Goal: Task Accomplishment & Management: Use online tool/utility

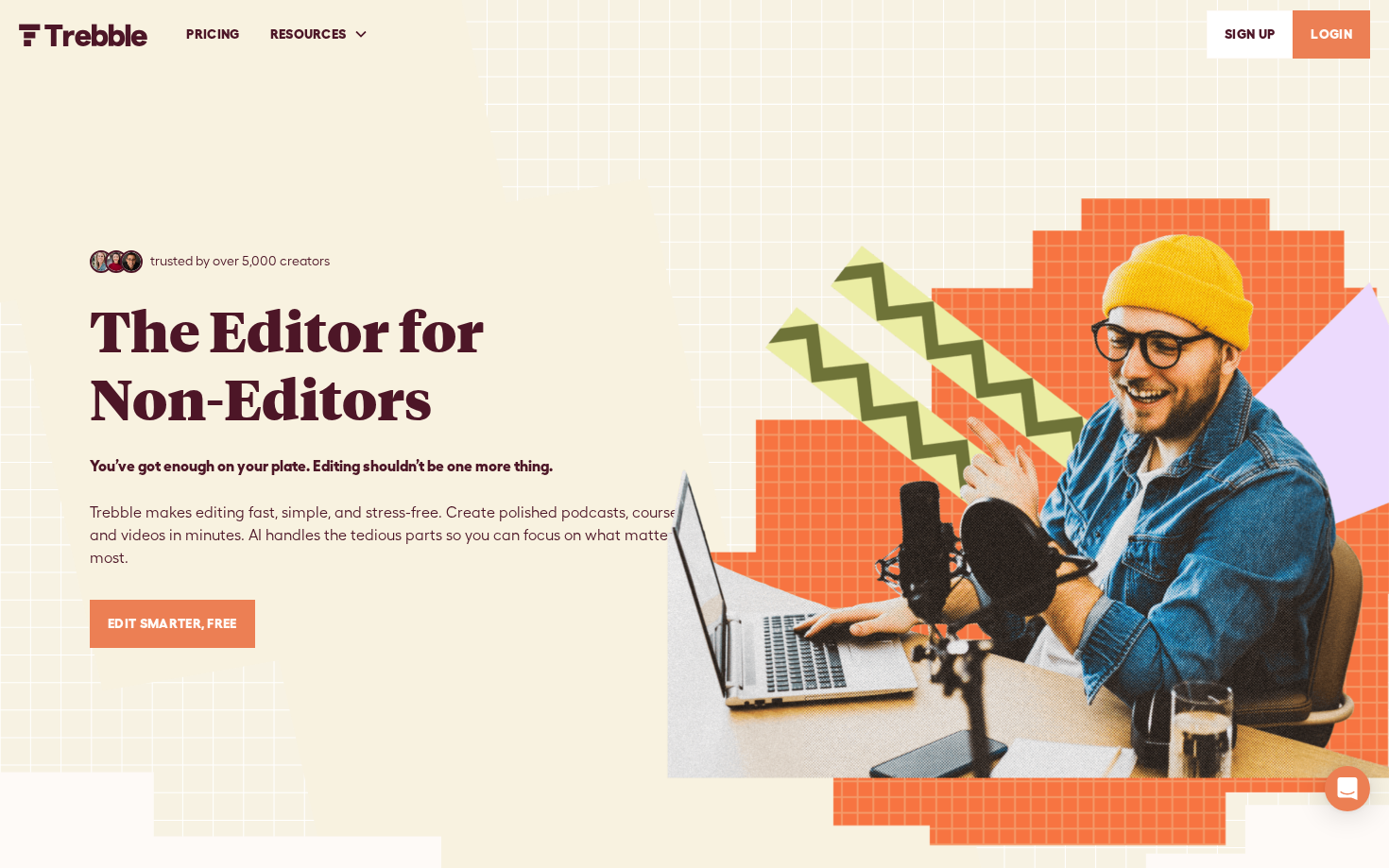
click at [1358, 28] on link "LOGIN" at bounding box center [1332, 34] width 78 height 48
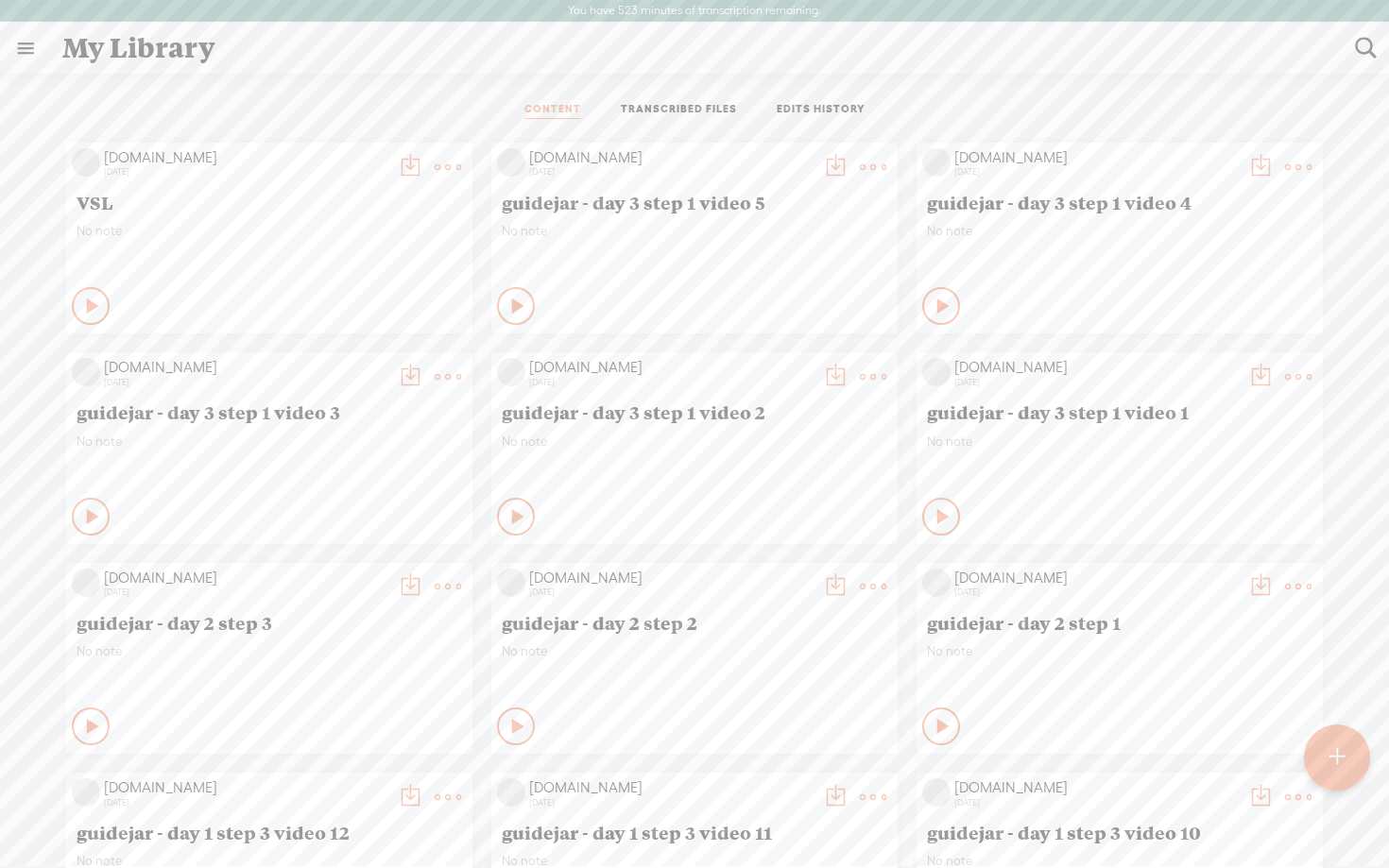
click at [1342, 755] on t at bounding box center [1338, 758] width 16 height 42
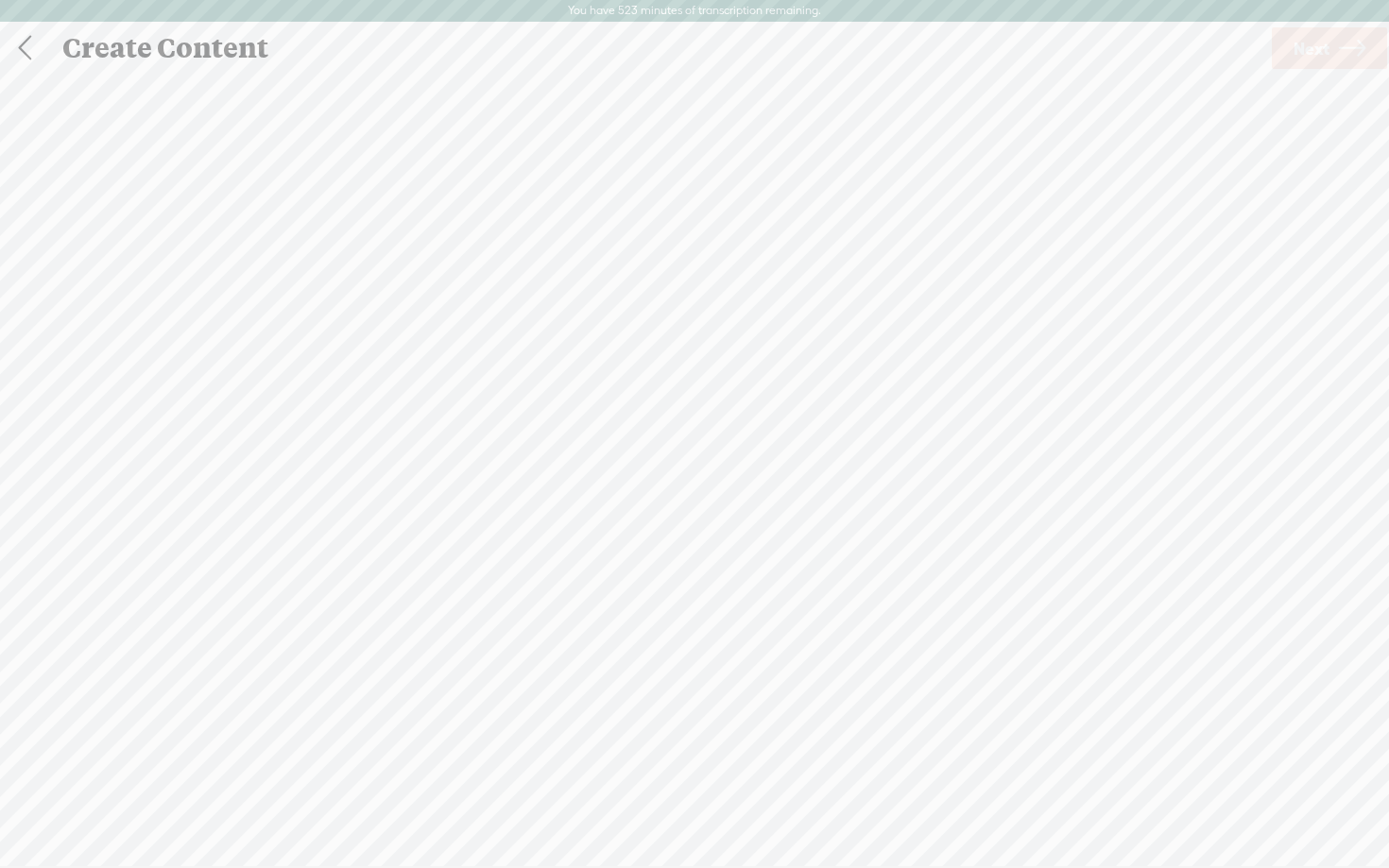
scroll to position [1, 0]
click at [568, 532] on span "Click to browse , or drag & drop your audio or video file here (File duration m…" at bounding box center [694, 533] width 410 height 54
click at [1324, 54] on span "Next" at bounding box center [1312, 48] width 36 height 48
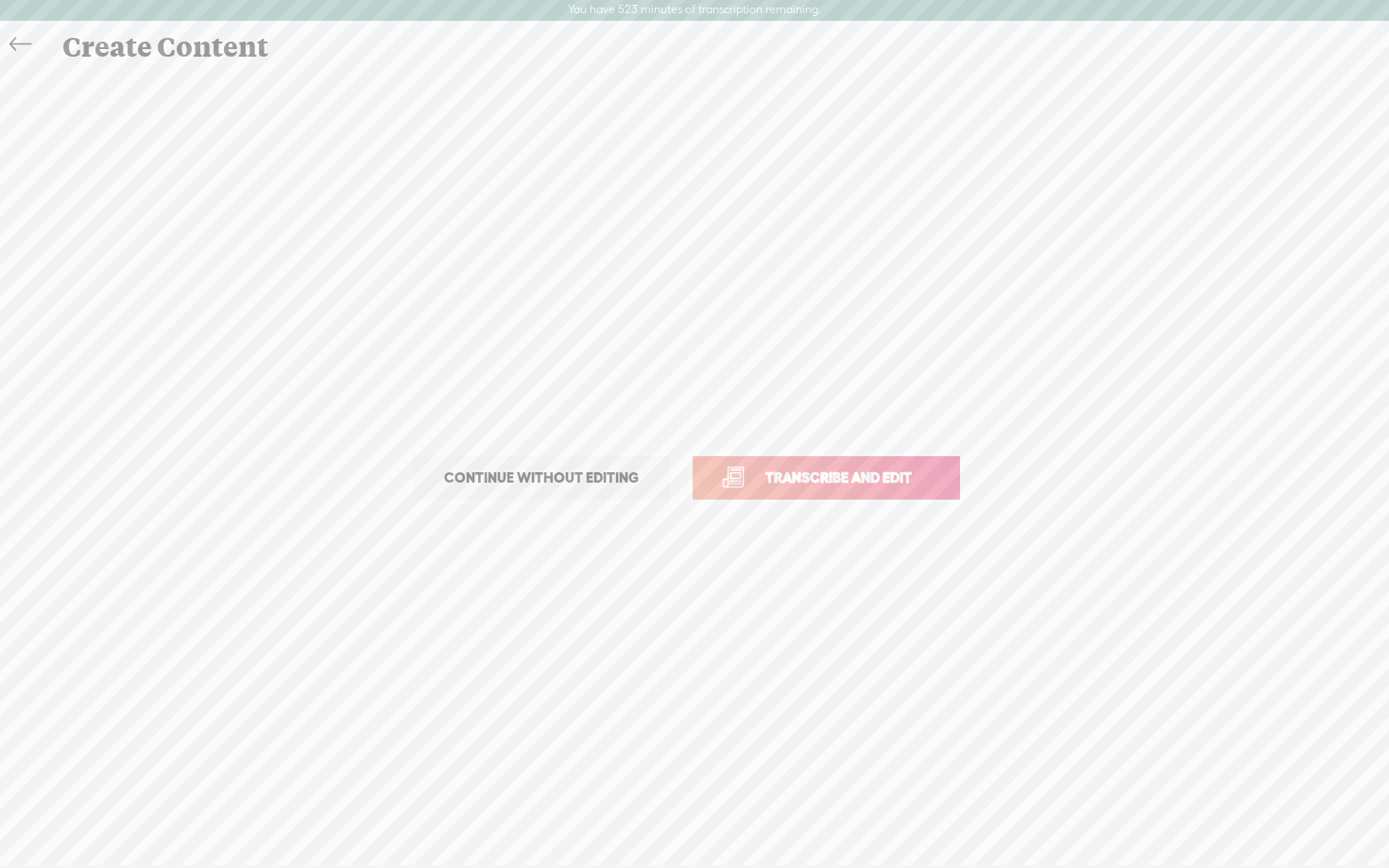
click at [806, 493] on link "Transcribe and edit" at bounding box center [826, 479] width 267 height 44
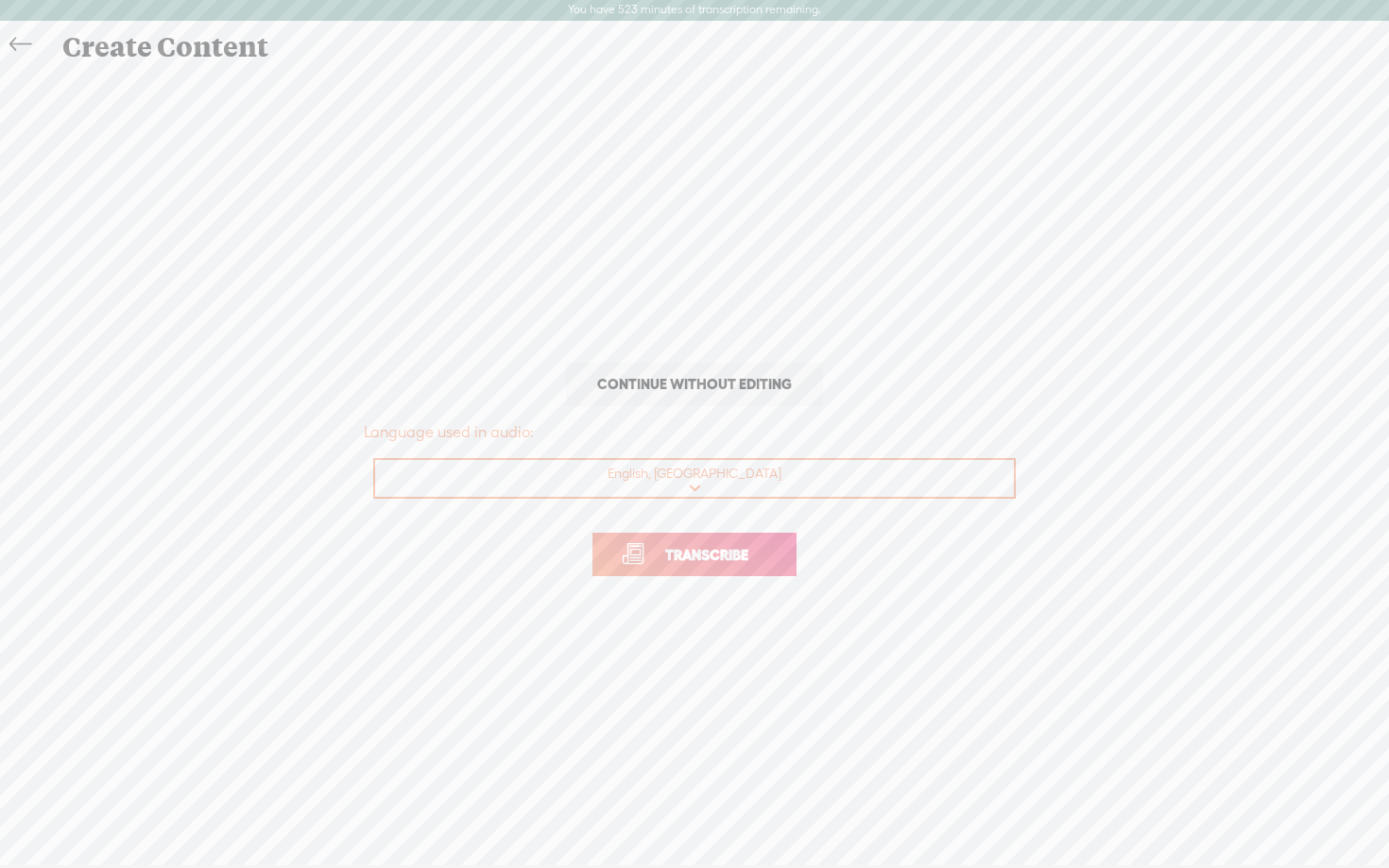
click at [735, 546] on span "Transcribe" at bounding box center [706, 556] width 123 height 22
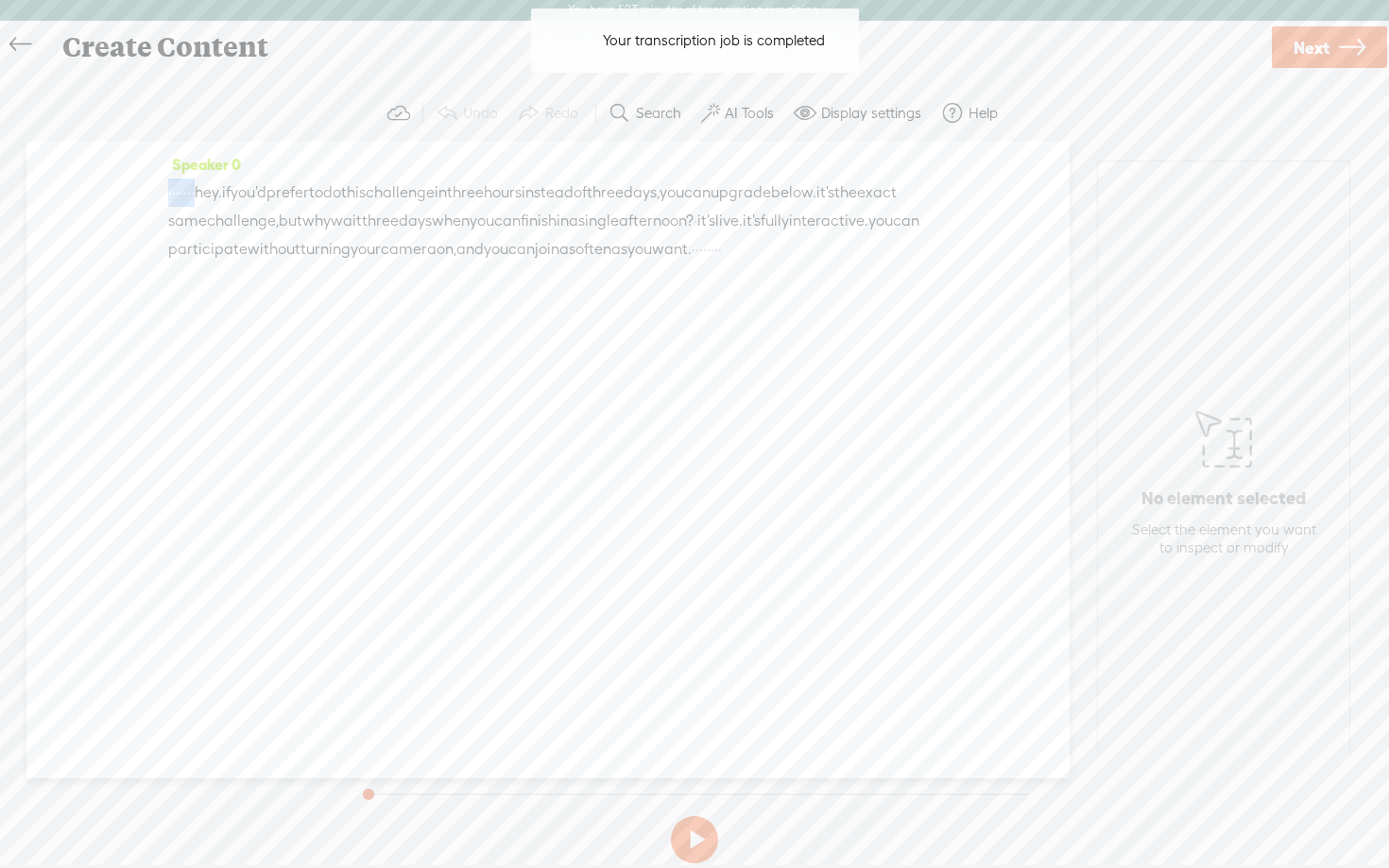
drag, startPoint x: 239, startPoint y: 190, endPoint x: 50, endPoint y: 194, distance: 189.0
click at [50, 194] on div "Speaker 0 · · · · · · · hey. if you'd prefer to do this challenge in three hour…" at bounding box center [549, 459] width 1044 height 638
drag, startPoint x: 412, startPoint y: 284, endPoint x: 681, endPoint y: 320, distance: 271.4
click at [681, 320] on div "Speaker 0 [S] · · · · · · · hey. if you'd prefer to do this challenge in three …" at bounding box center [549, 459] width 1044 height 638
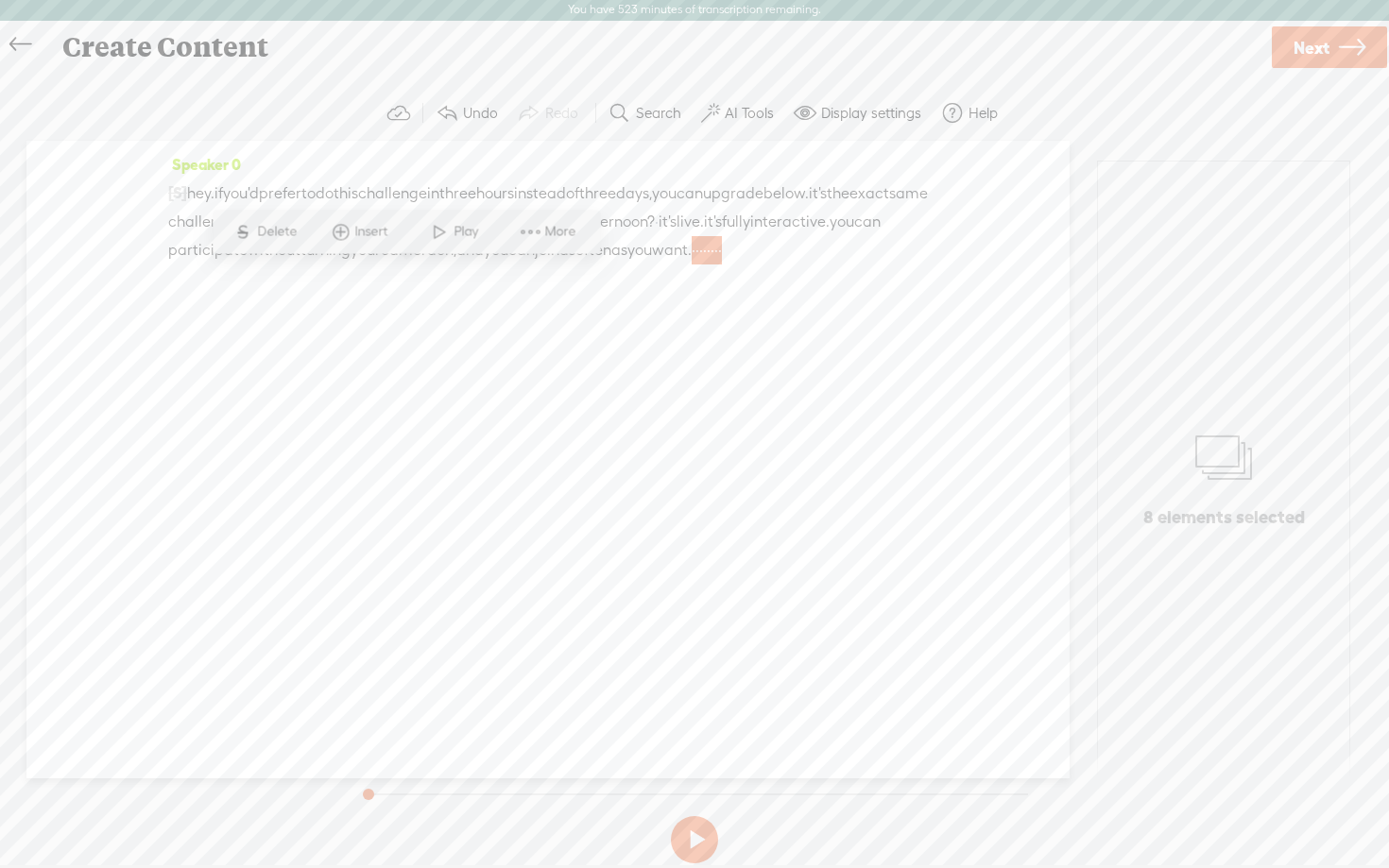
click at [270, 233] on span "Delete" at bounding box center [279, 232] width 45 height 19
click at [745, 114] on label "AI Tools" at bounding box center [749, 113] width 49 height 19
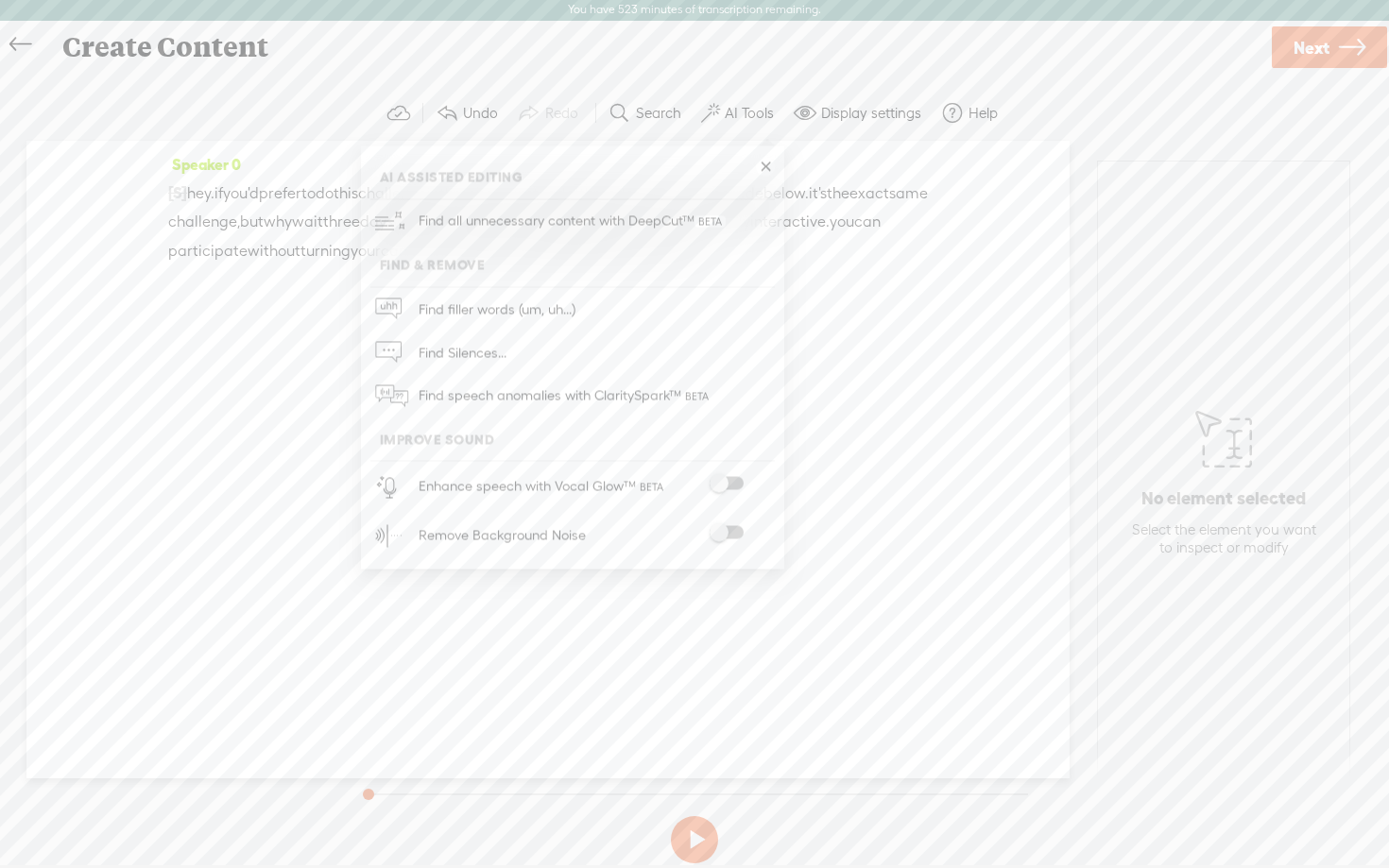
click at [729, 475] on div "Enhance speech with Vocal Glow™" at bounding box center [594, 486] width 363 height 49
click at [737, 480] on span at bounding box center [726, 483] width 34 height 13
click at [739, 531] on span at bounding box center [726, 534] width 34 height 13
click at [704, 842] on button at bounding box center [694, 840] width 47 height 47
click at [1330, 62] on link "Next" at bounding box center [1330, 48] width 116 height 42
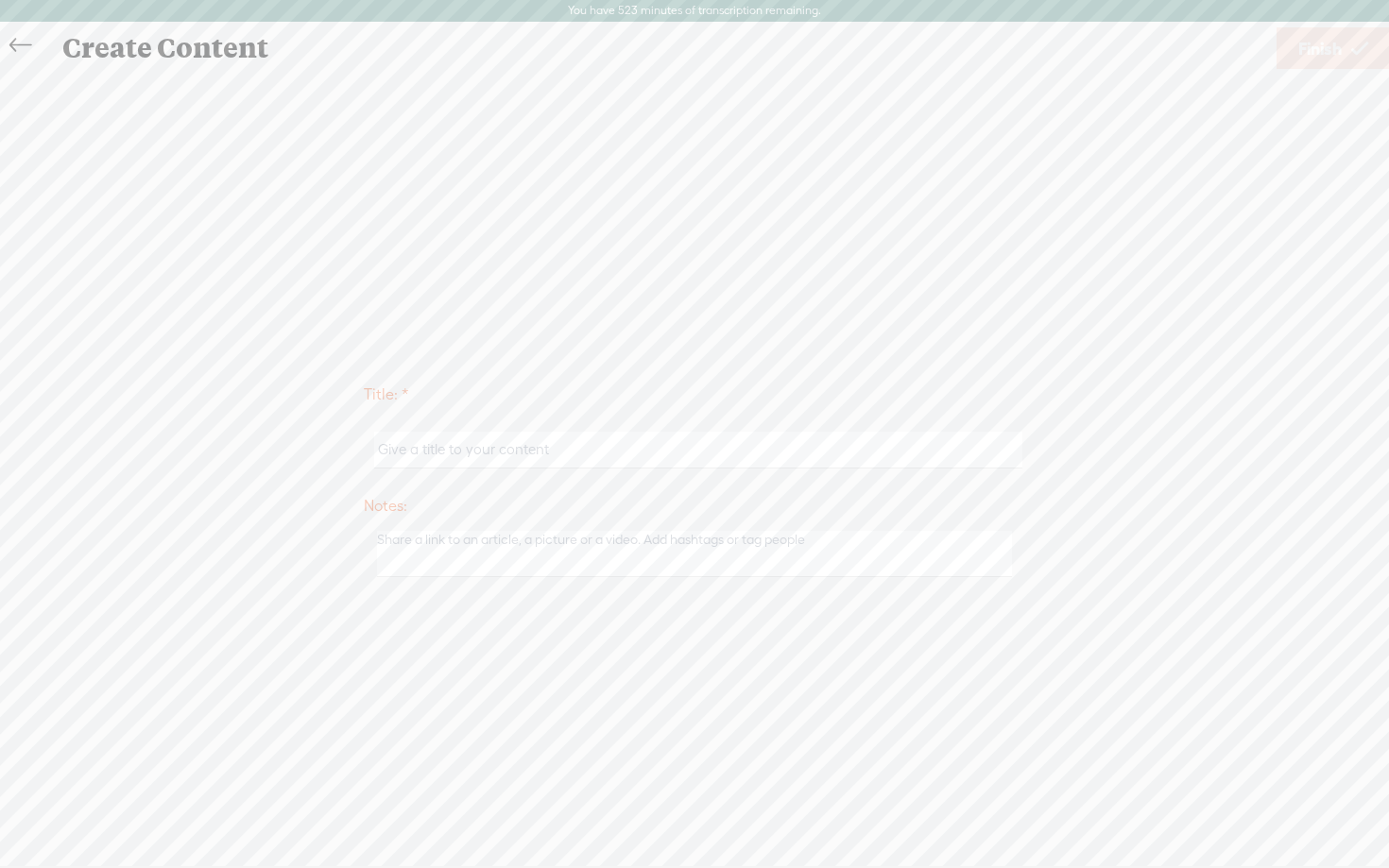
click at [512, 439] on input "text" at bounding box center [697, 450] width 648 height 37
type input "OTO"
click at [728, 303] on div "Title: * OTO Notes: Save as a draft content Publish: Warning: Narration of your…" at bounding box center [694, 479] width 1352 height 815
click at [1345, 51] on link "Finish" at bounding box center [1334, 48] width 114 height 42
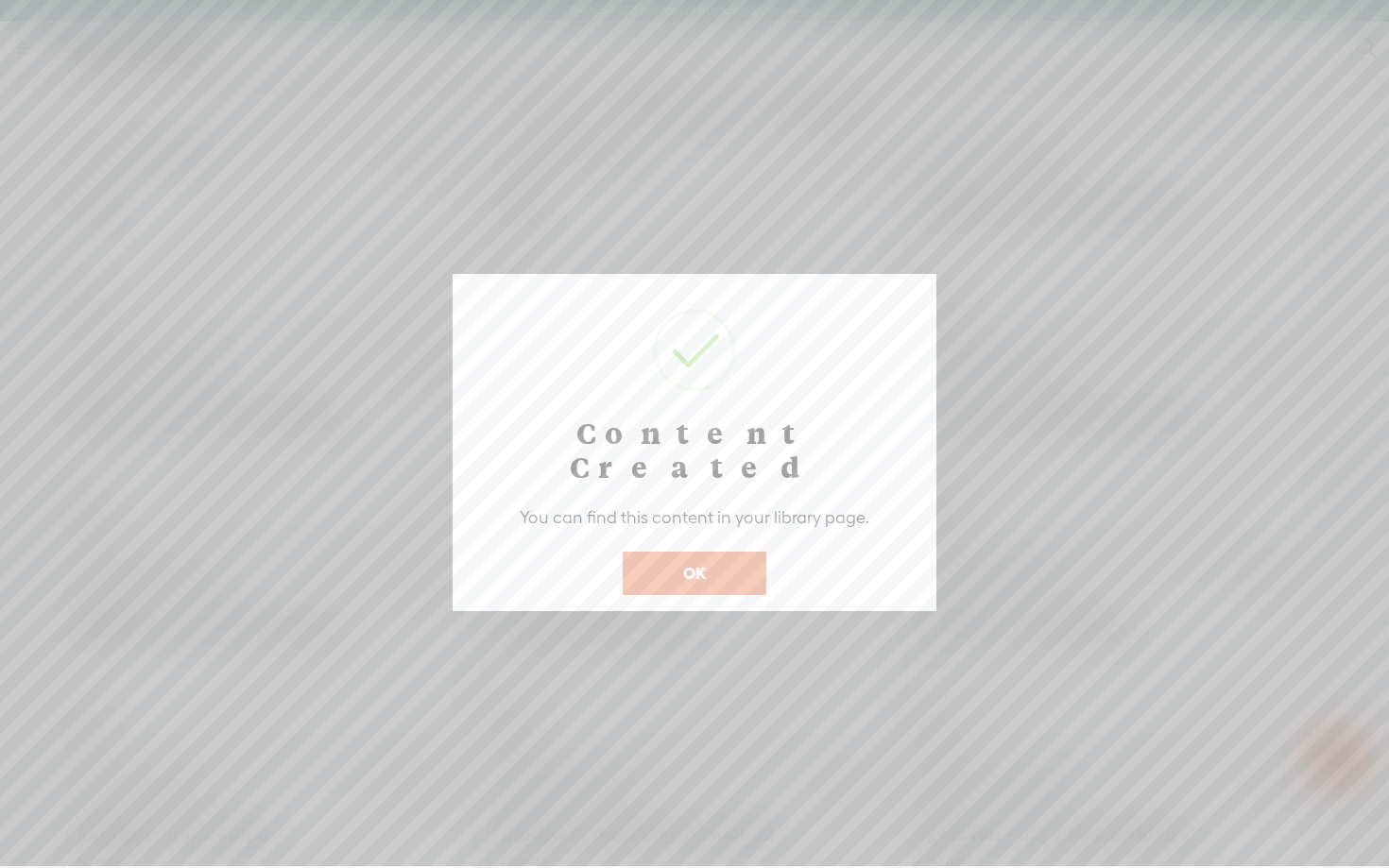
click at [714, 552] on button "OK" at bounding box center [694, 574] width 144 height 44
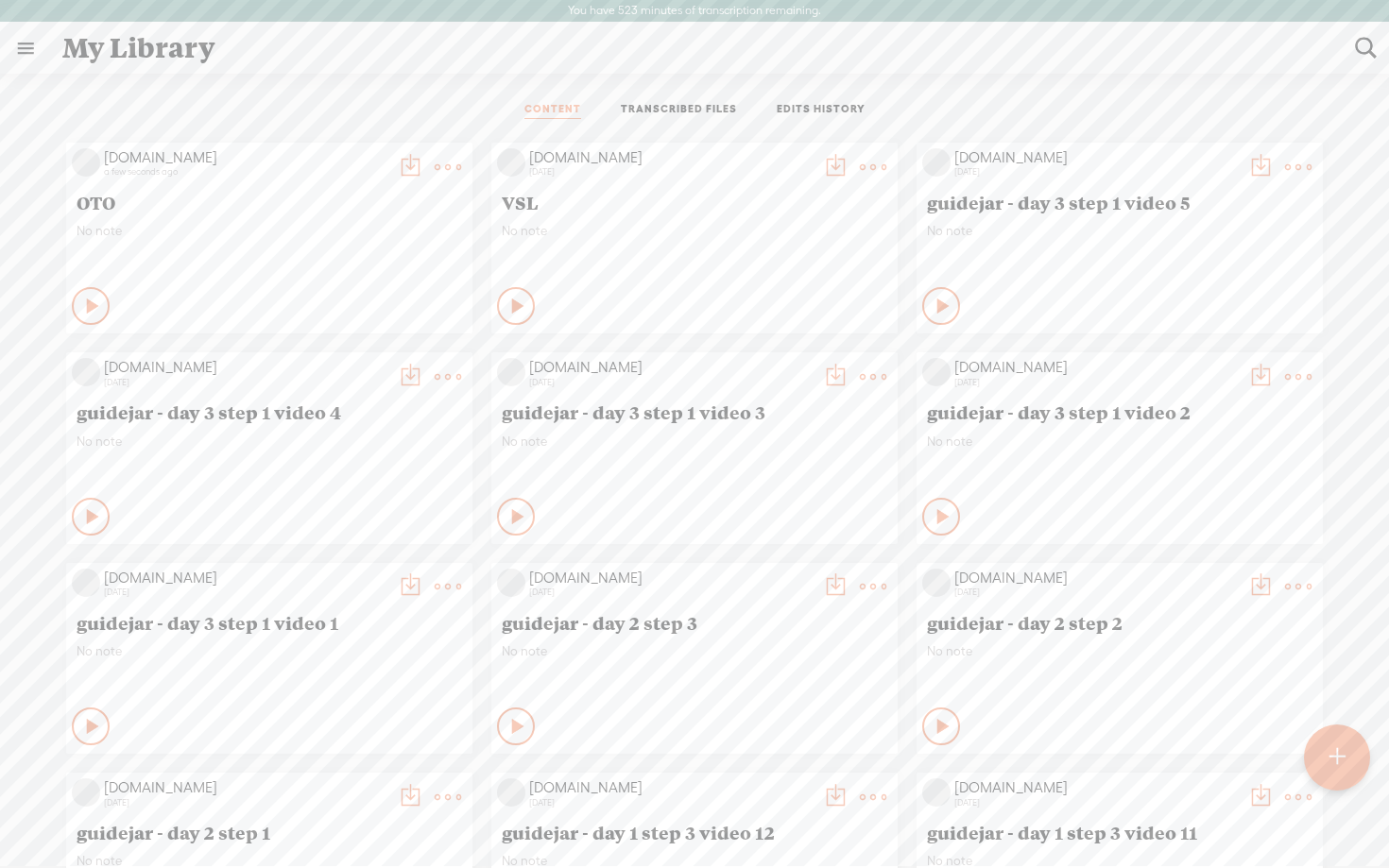
click at [409, 158] on t at bounding box center [410, 167] width 27 height 27
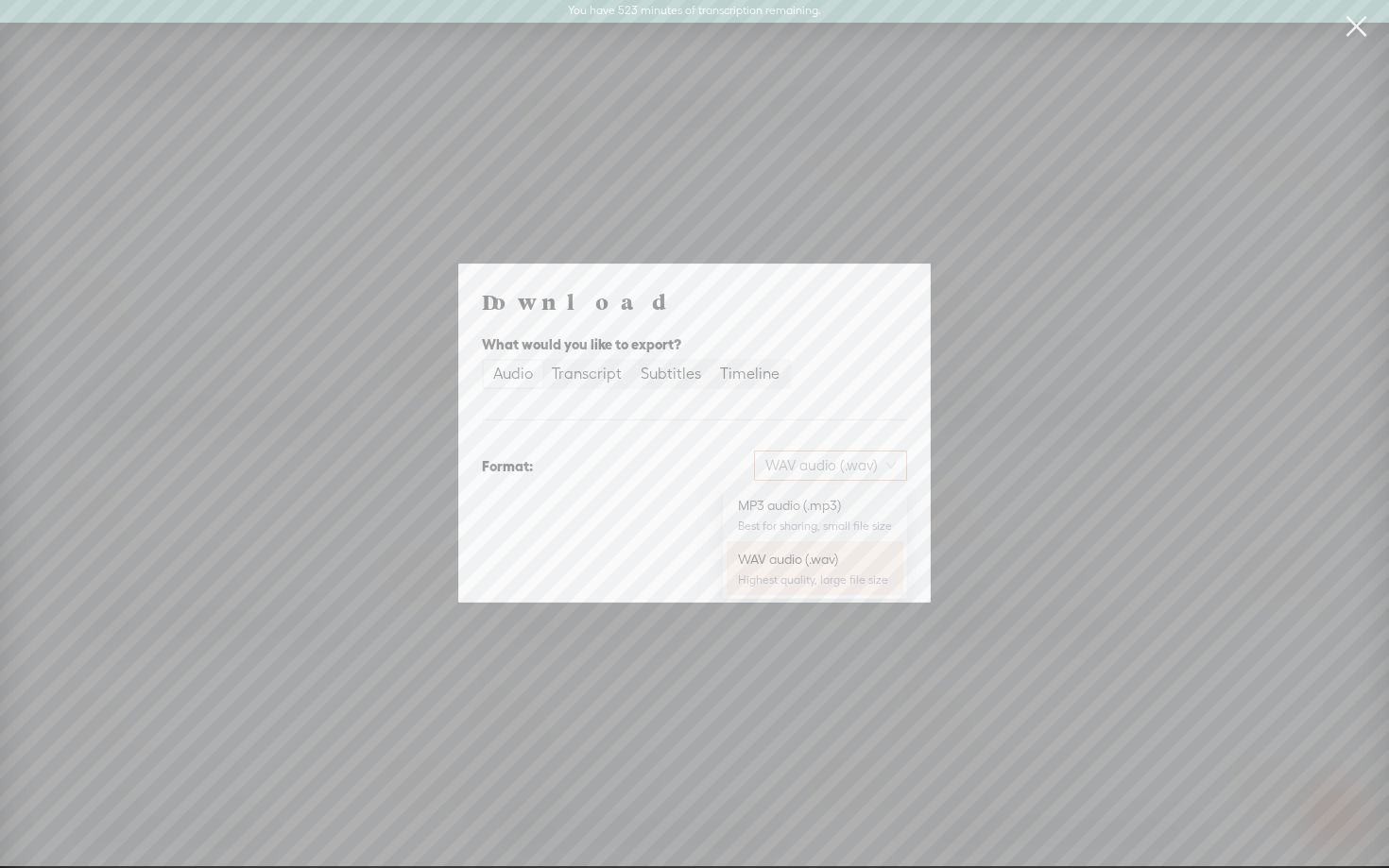
click at [808, 464] on span "WAV audio (.wav)" at bounding box center [830, 466] width 131 height 28
click at [789, 517] on div "MP3 audio (.mp3) Best for sharing, small file size" at bounding box center [815, 514] width 154 height 45
click at [853, 568] on span "Download" at bounding box center [859, 565] width 66 height 19
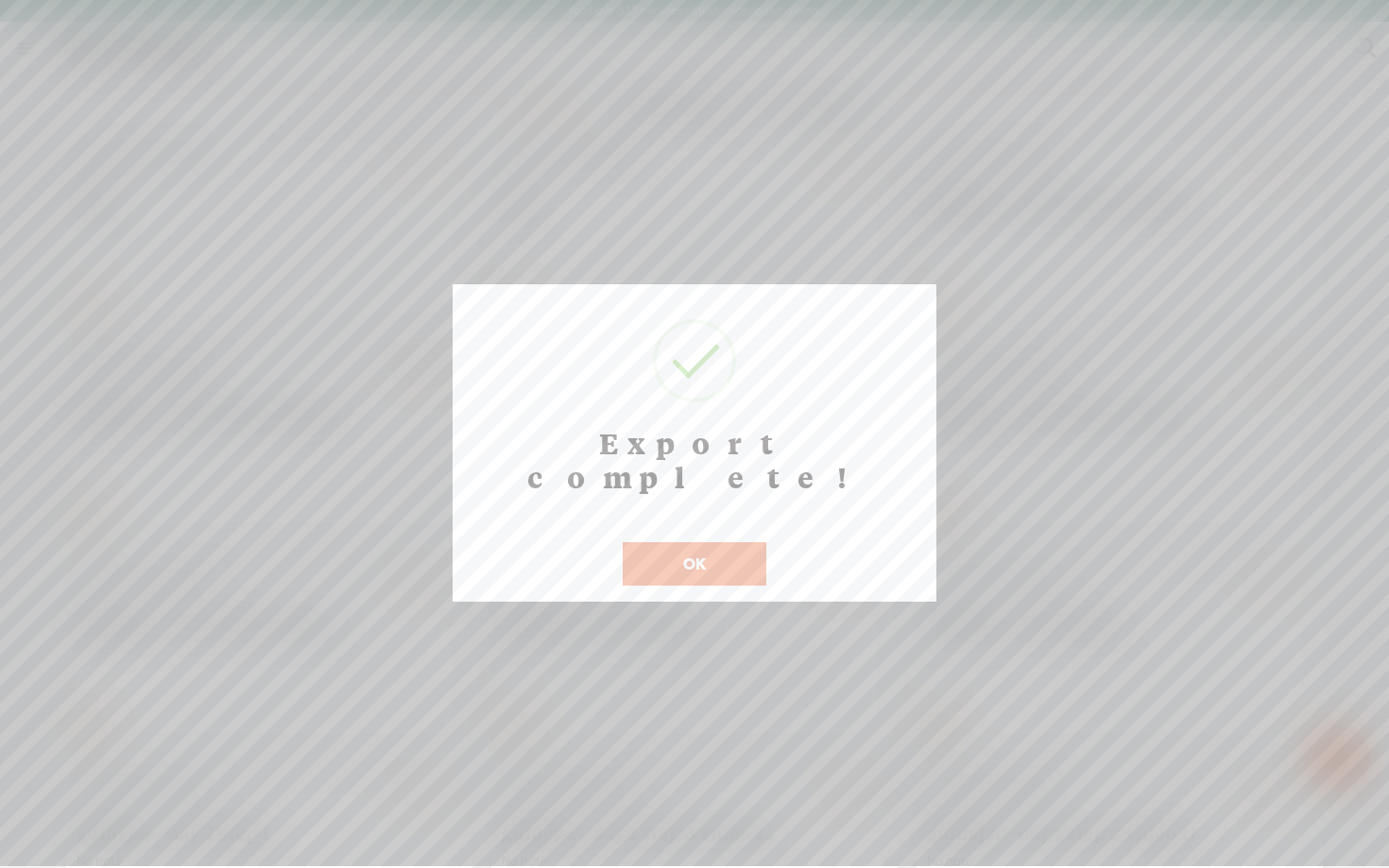
click at [718, 543] on button "OK" at bounding box center [694, 565] width 144 height 44
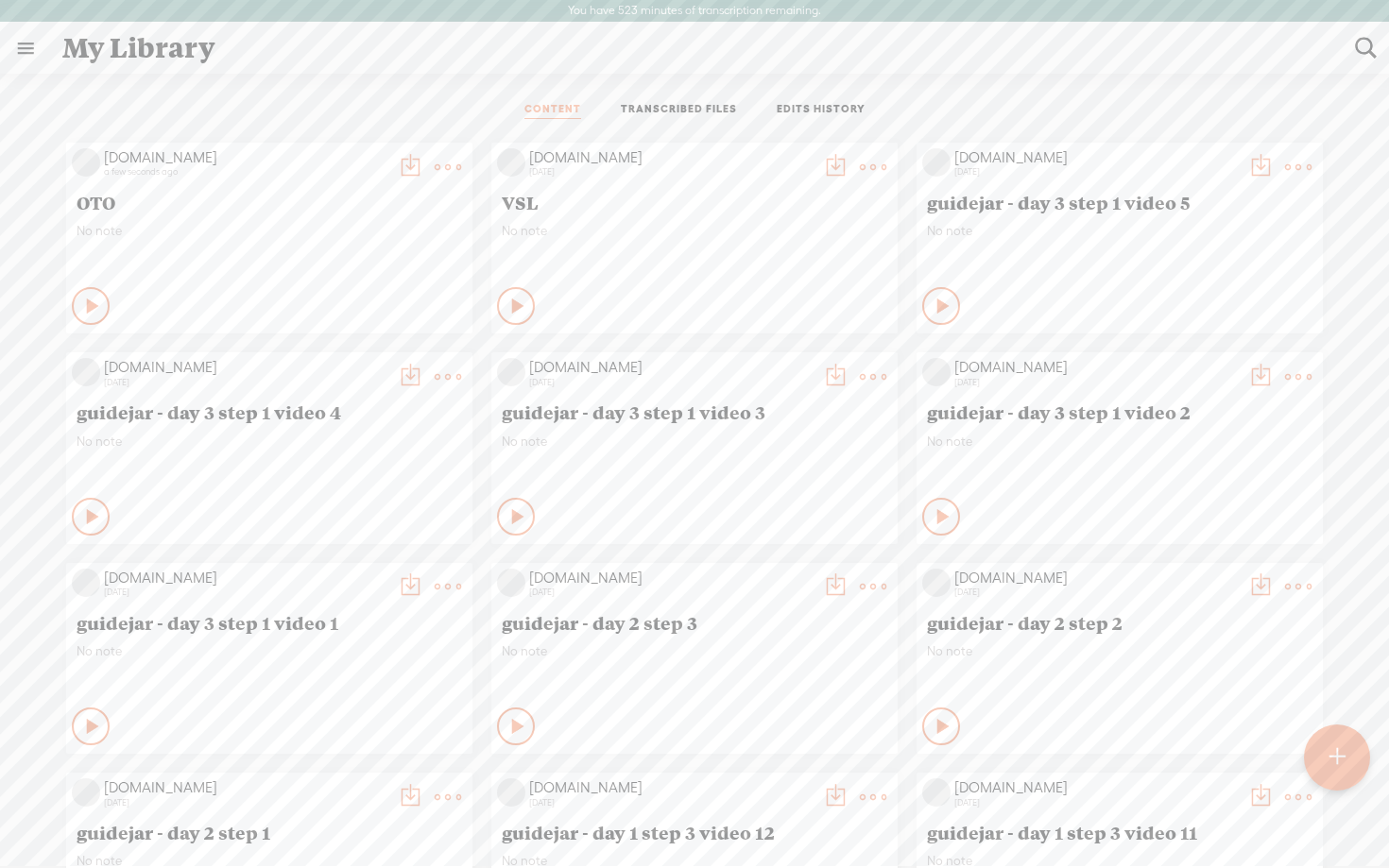
click at [439, 170] on t at bounding box center [448, 167] width 27 height 27
click at [308, 446] on link "Delete" at bounding box center [357, 448] width 189 height 44
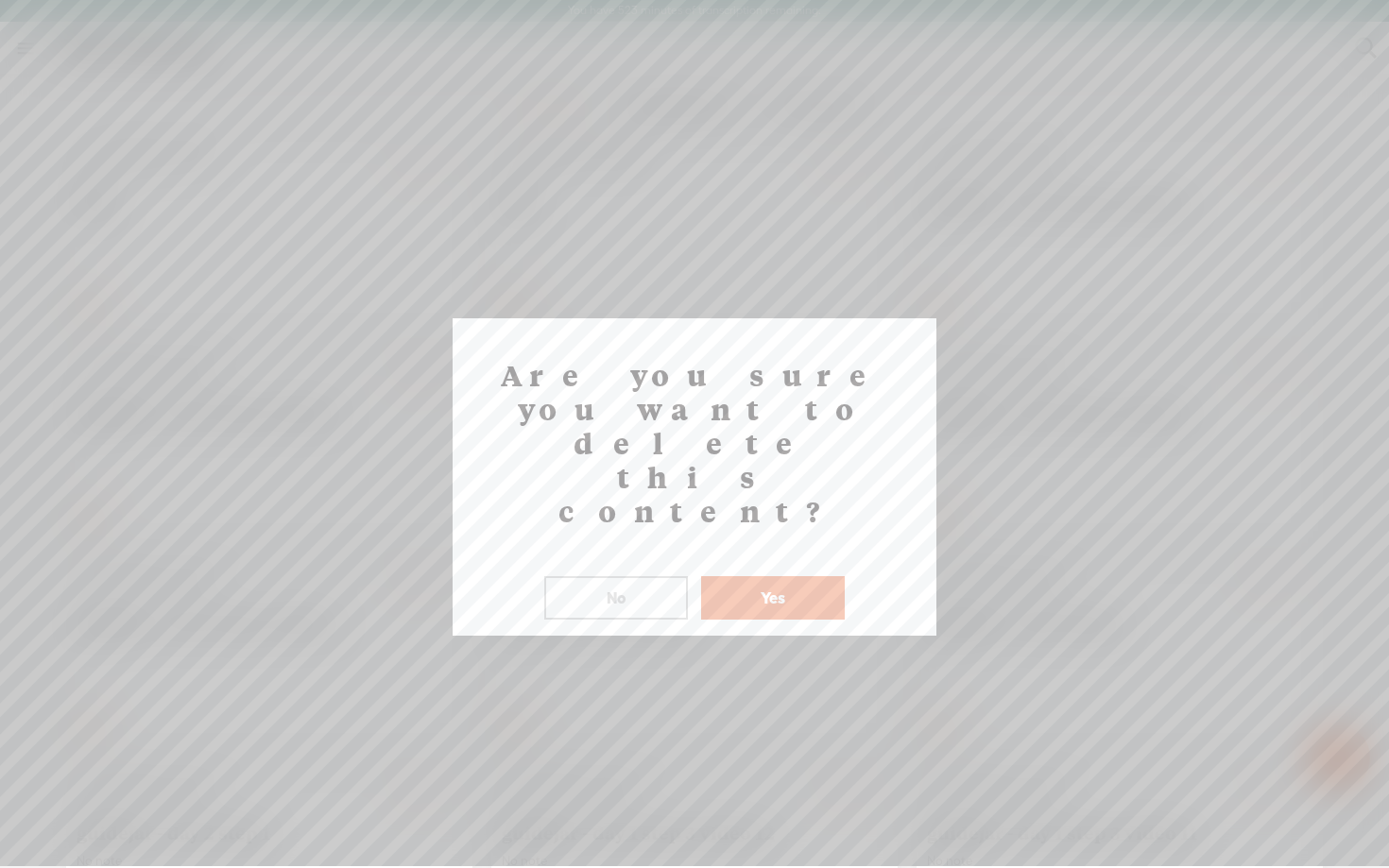
click at [735, 577] on button "Yes" at bounding box center [773, 599] width 144 height 44
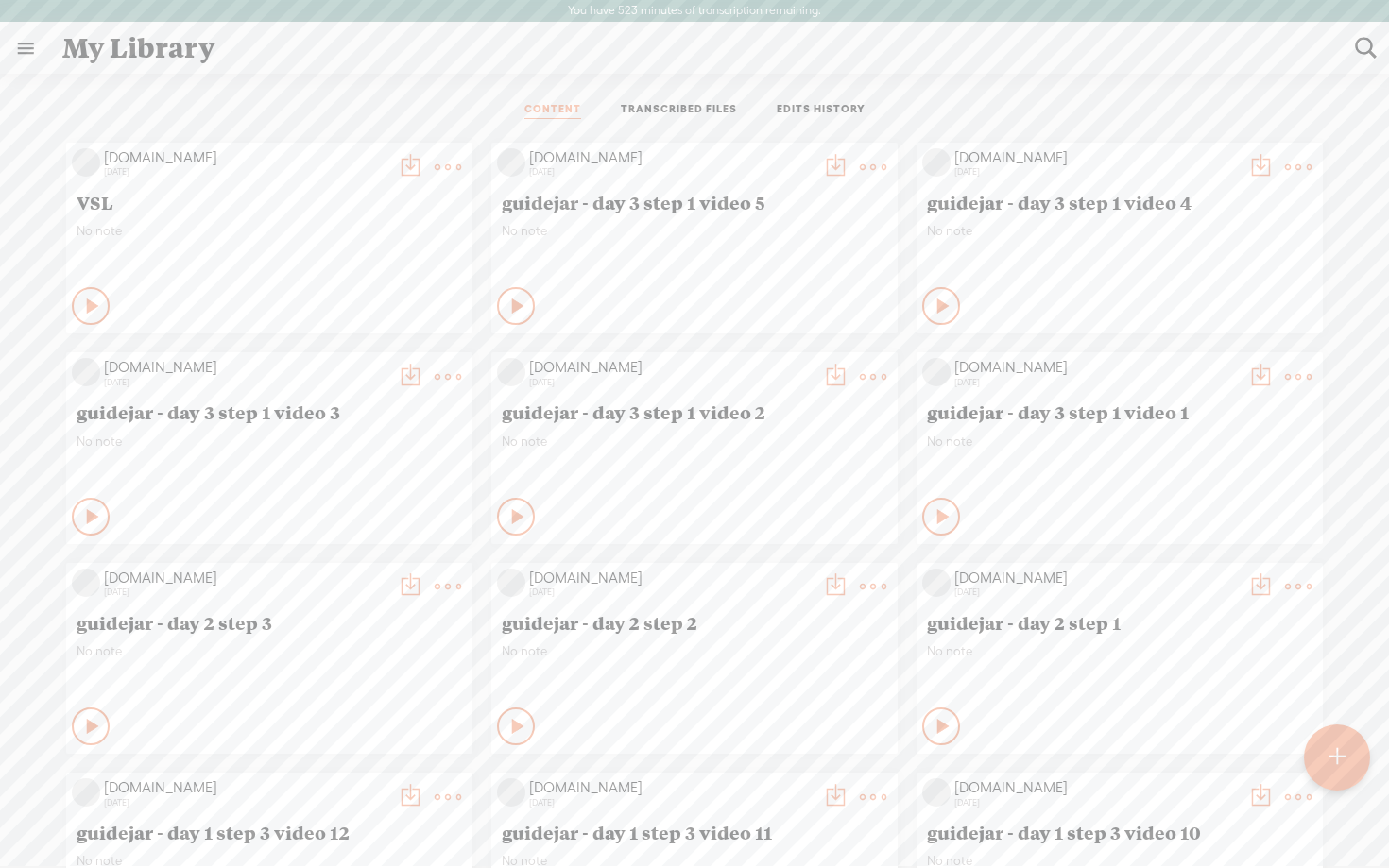
drag, startPoint x: 527, startPoint y: 200, endPoint x: 516, endPoint y: 200, distance: 11.0
click at [516, 200] on span "guidejar - day 3 step 1 video 5" at bounding box center [694, 202] width 385 height 23
click at [1330, 755] on t at bounding box center [1338, 758] width 16 height 42
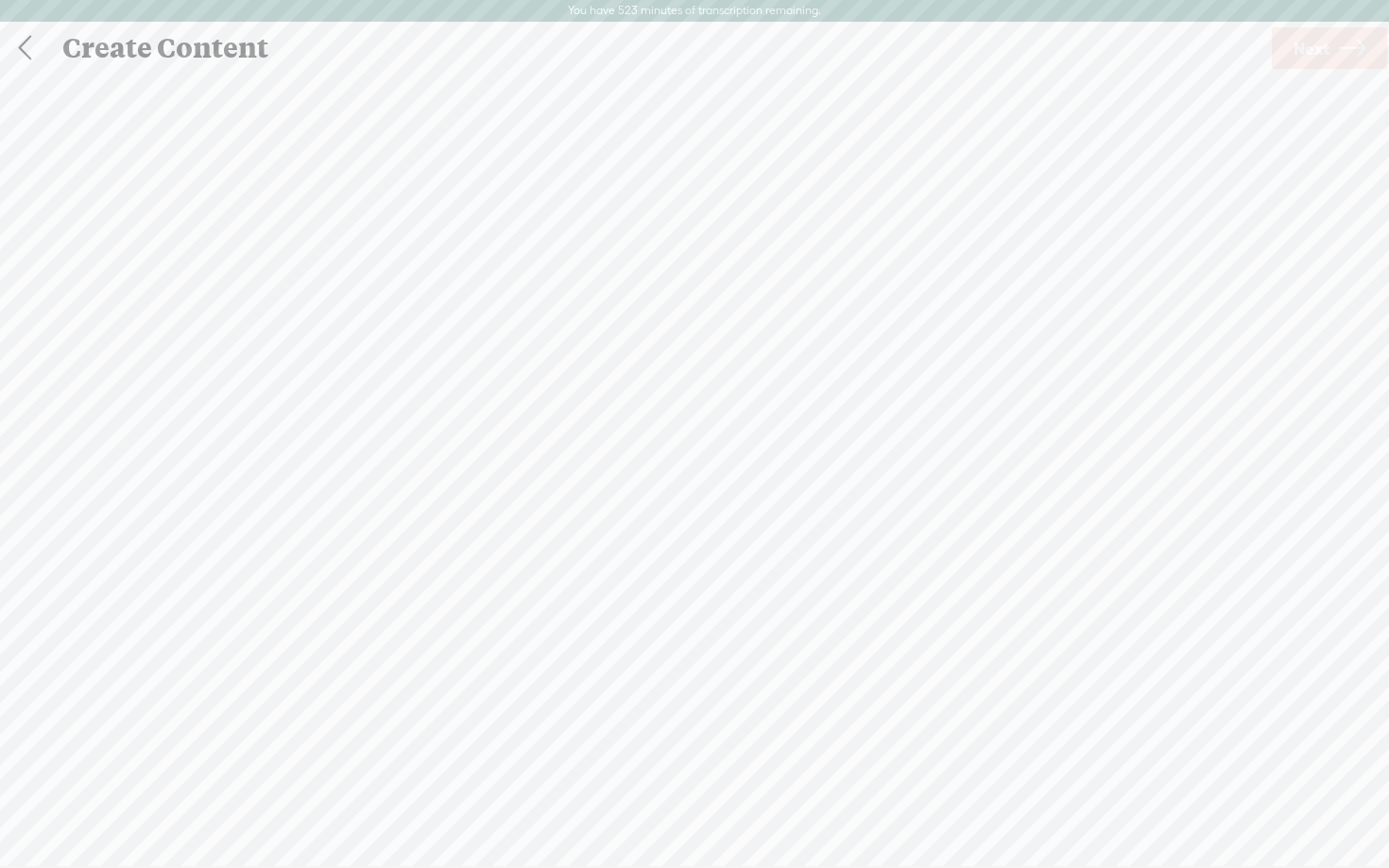
scroll to position [1, 0]
click at [594, 517] on span "browse" at bounding box center [574, 524] width 49 height 17
click at [1314, 56] on span "Next" at bounding box center [1312, 48] width 36 height 48
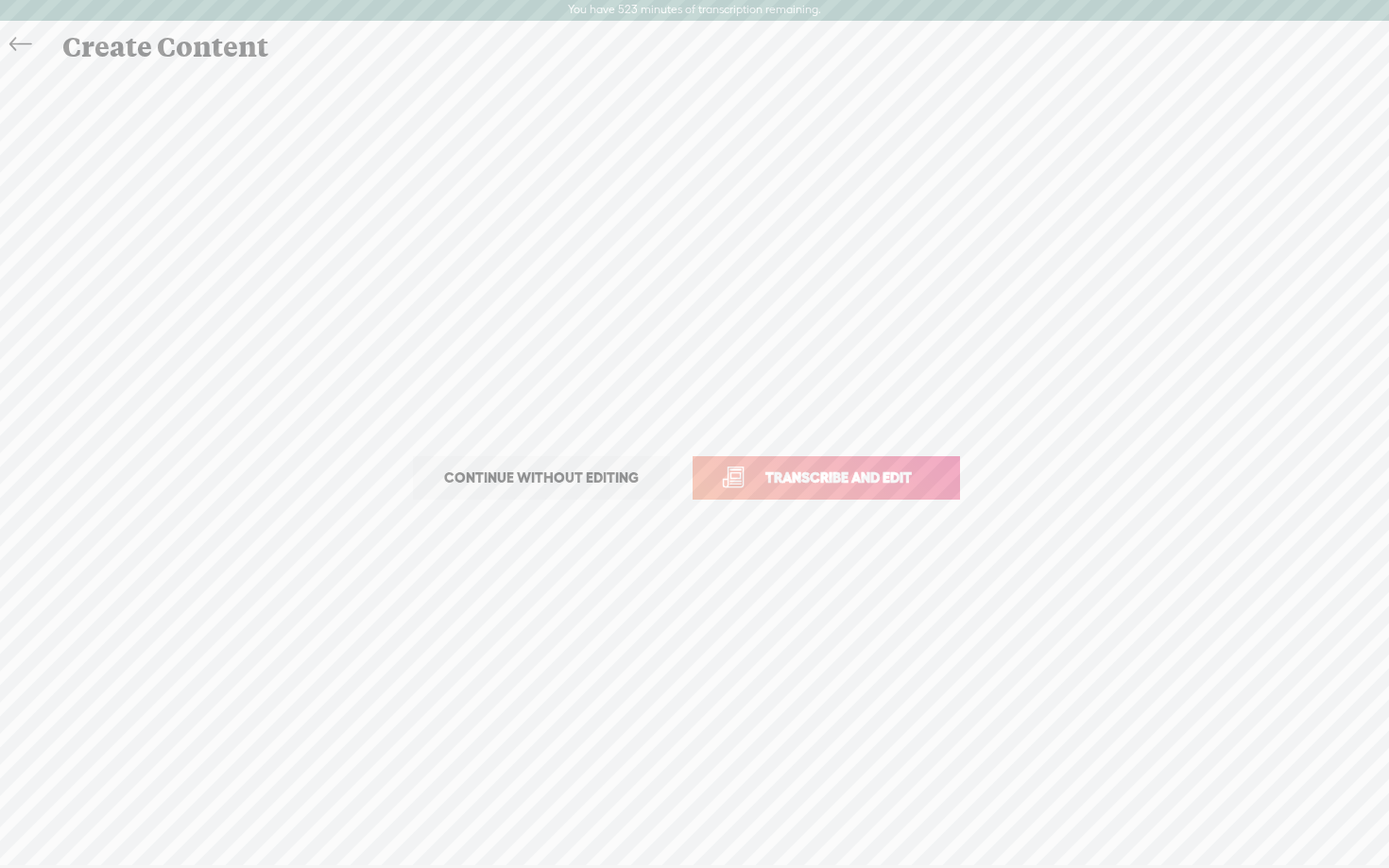
click at [875, 474] on span "Transcribe and edit" at bounding box center [838, 478] width 187 height 22
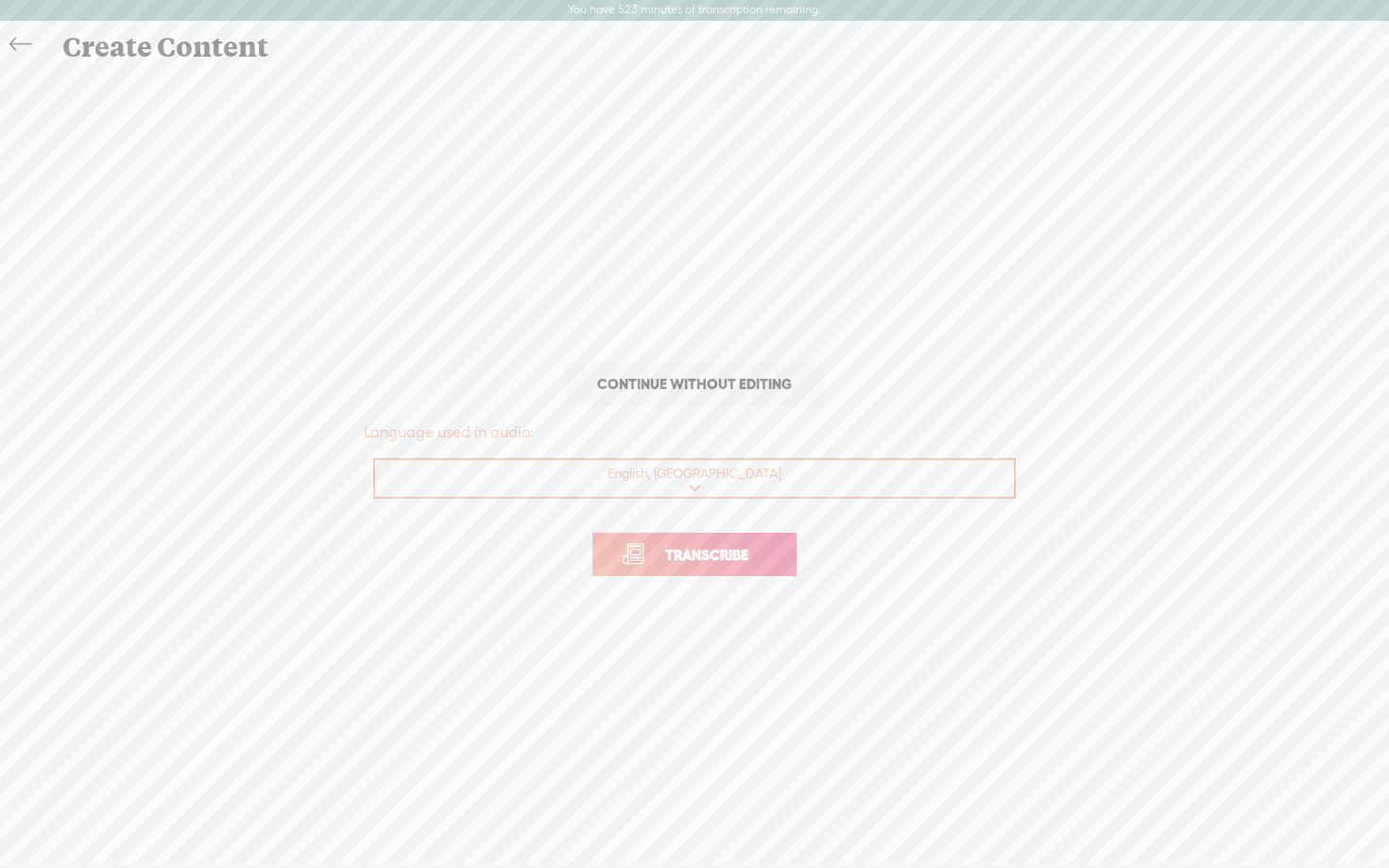
click at [680, 580] on p "Transcribe" at bounding box center [694, 554] width 662 height 83
click at [684, 558] on span "Transcribe" at bounding box center [706, 556] width 123 height 22
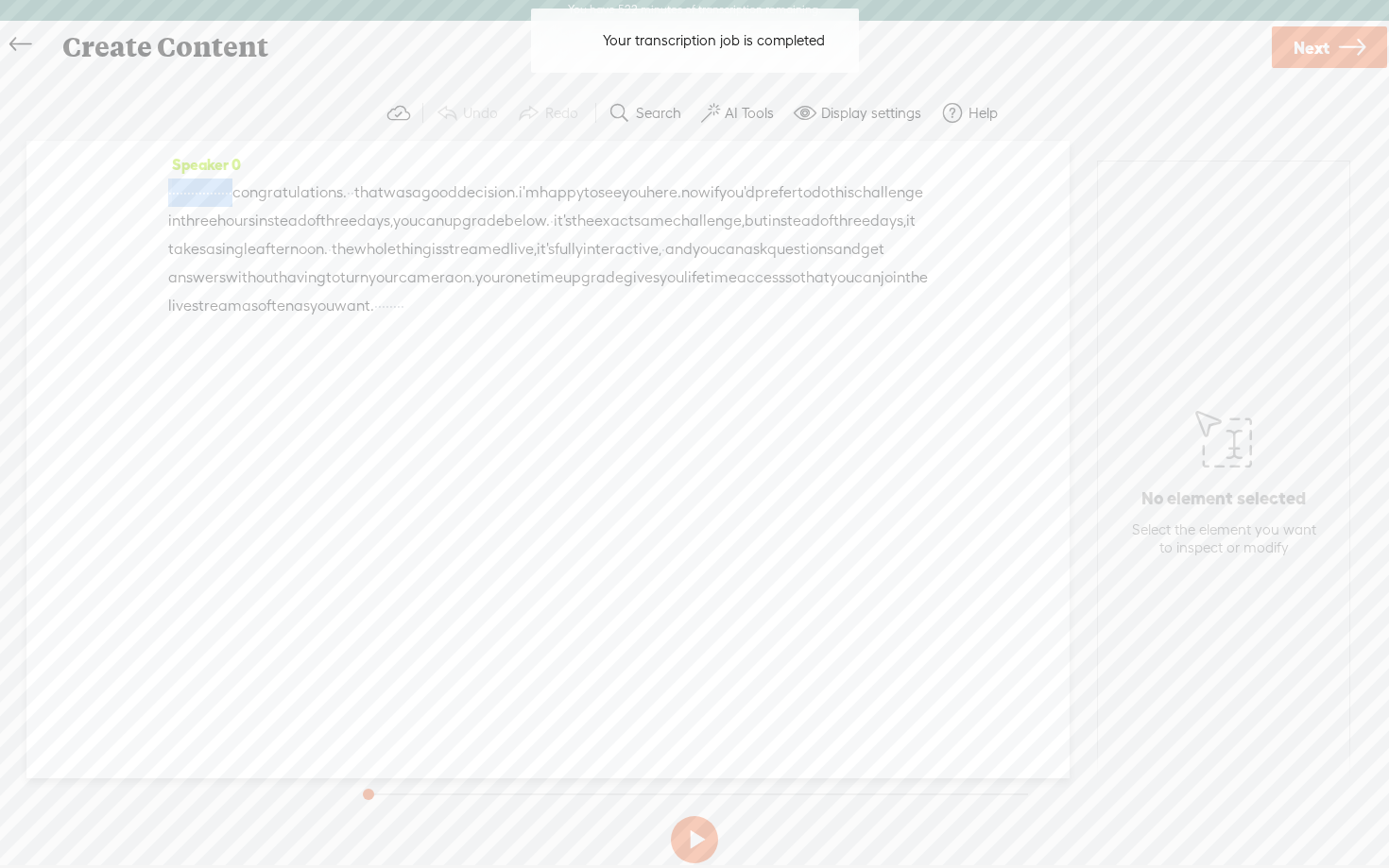
drag, startPoint x: 347, startPoint y: 194, endPoint x: 112, endPoint y: 194, distance: 235.0
click at [112, 194] on div "Speaker 0 · · · · · · · · · · · · · · · · · congratulations. · · that was a goo…" at bounding box center [549, 459] width 1044 height 638
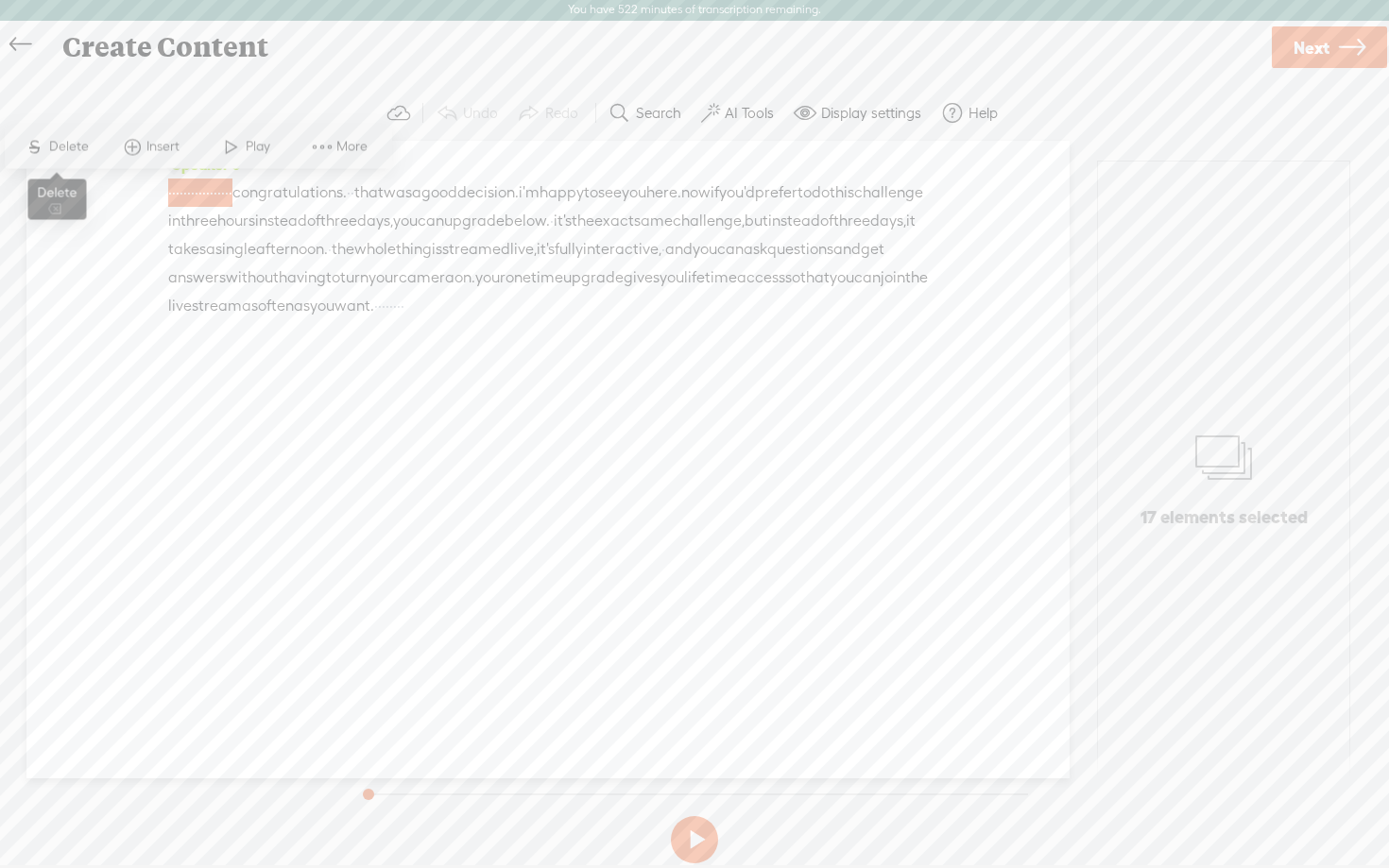
click at [70, 145] on span "Delete" at bounding box center [71, 147] width 45 height 19
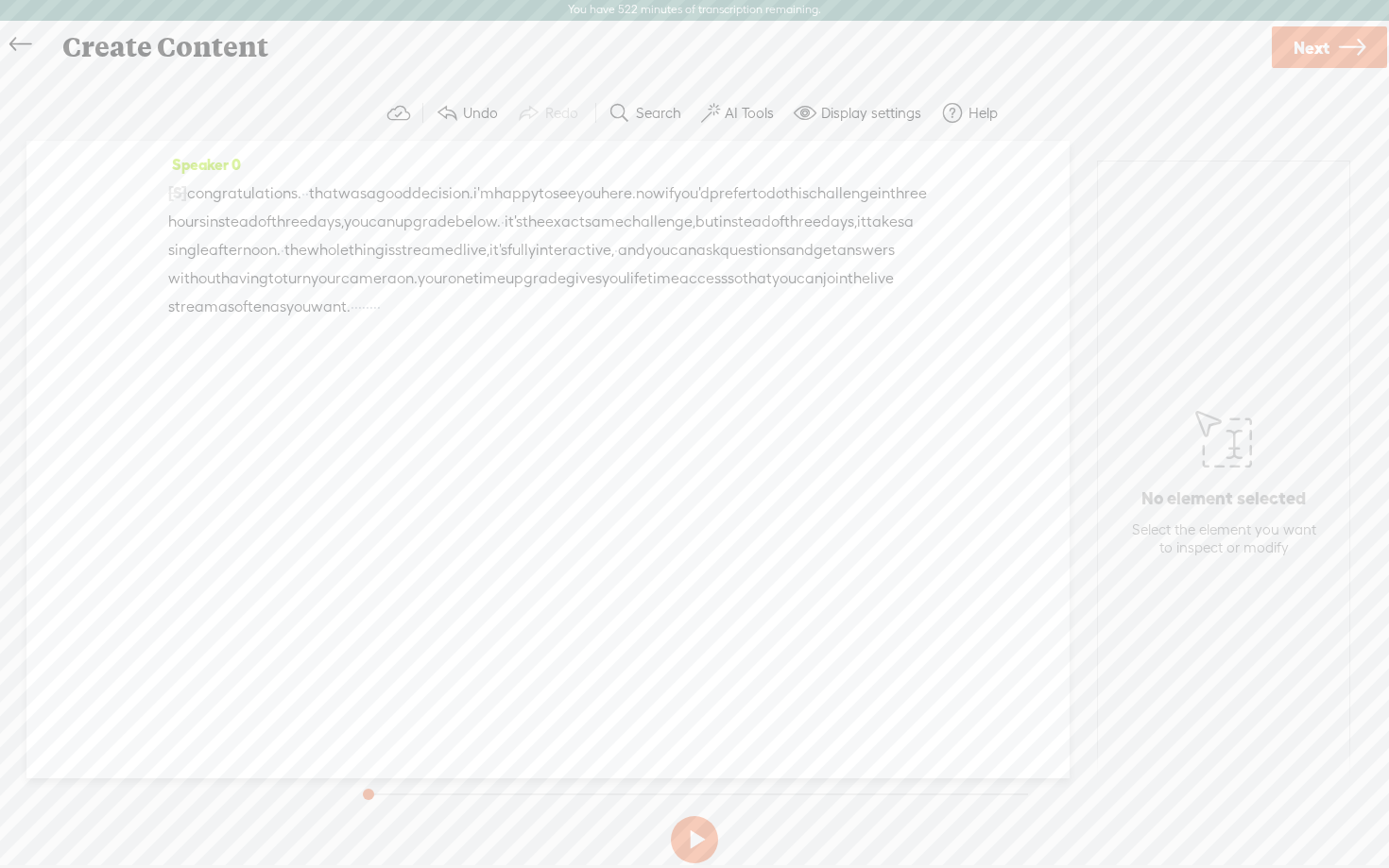
drag, startPoint x: 230, startPoint y: 336, endPoint x: 463, endPoint y: 353, distance: 233.6
click at [463, 335] on div "Speaker 0 [S] · · · · · · · · · · · · · · · · · congratulations. · · that was a…" at bounding box center [549, 243] width 760 height 186
click at [731, 109] on label "AI Tools" at bounding box center [749, 113] width 49 height 19
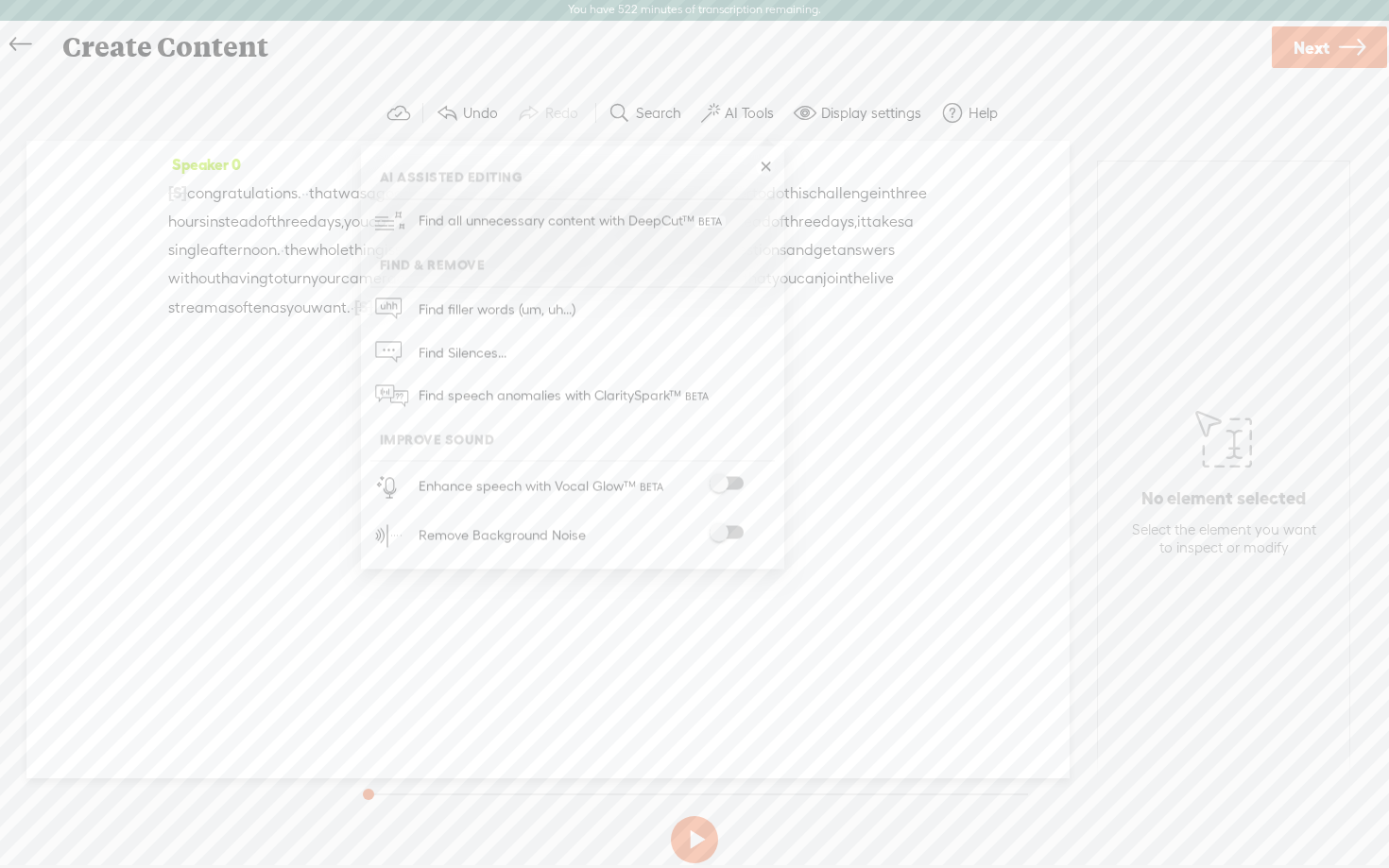
click at [732, 477] on span at bounding box center [726, 483] width 34 height 13
click at [732, 534] on span at bounding box center [726, 534] width 34 height 13
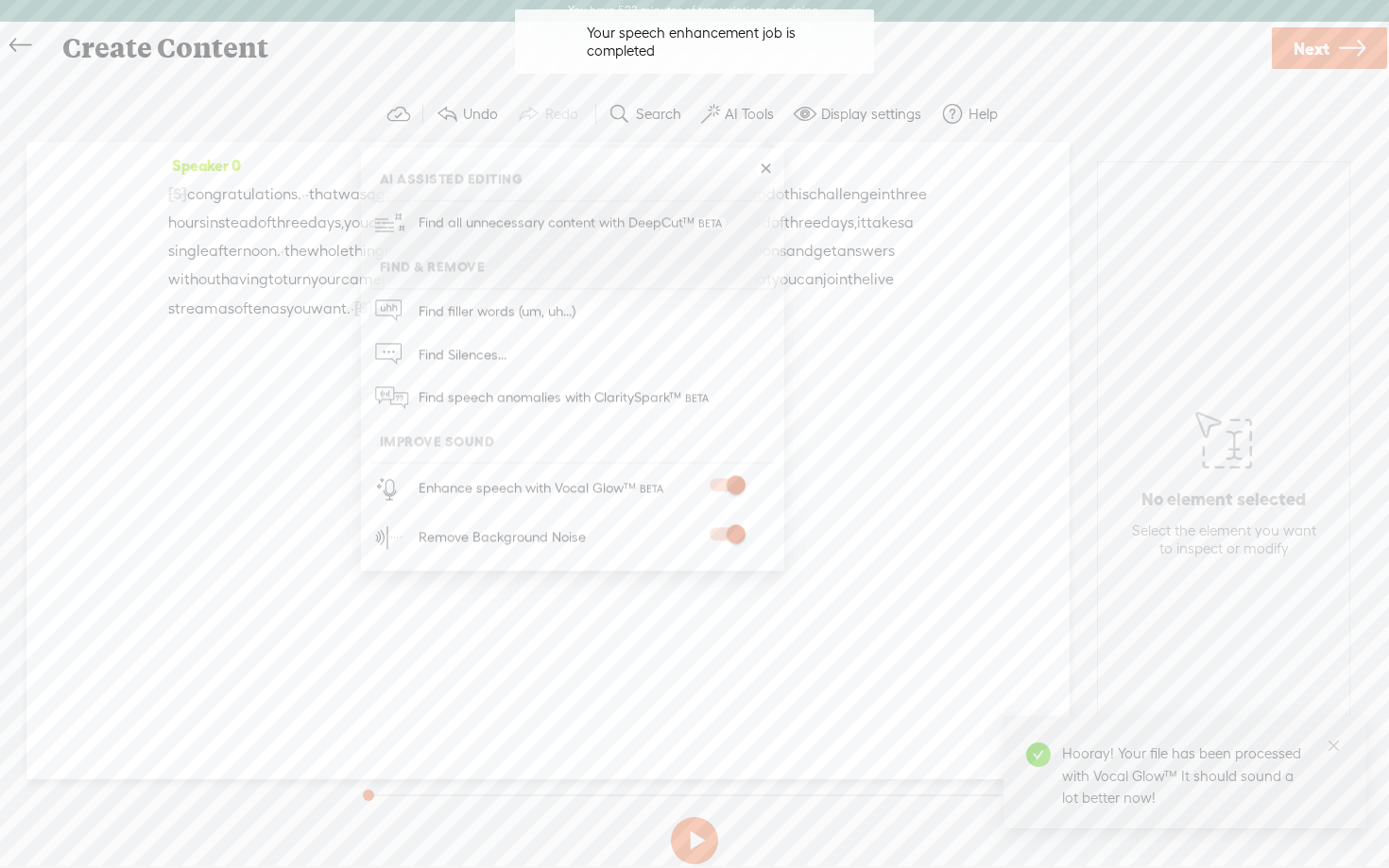
click at [1242, 106] on section "Undo Redo Search Remove Background Noise AI Tools Configure Magic Sound Enhance…" at bounding box center [694, 114] width 1352 height 55
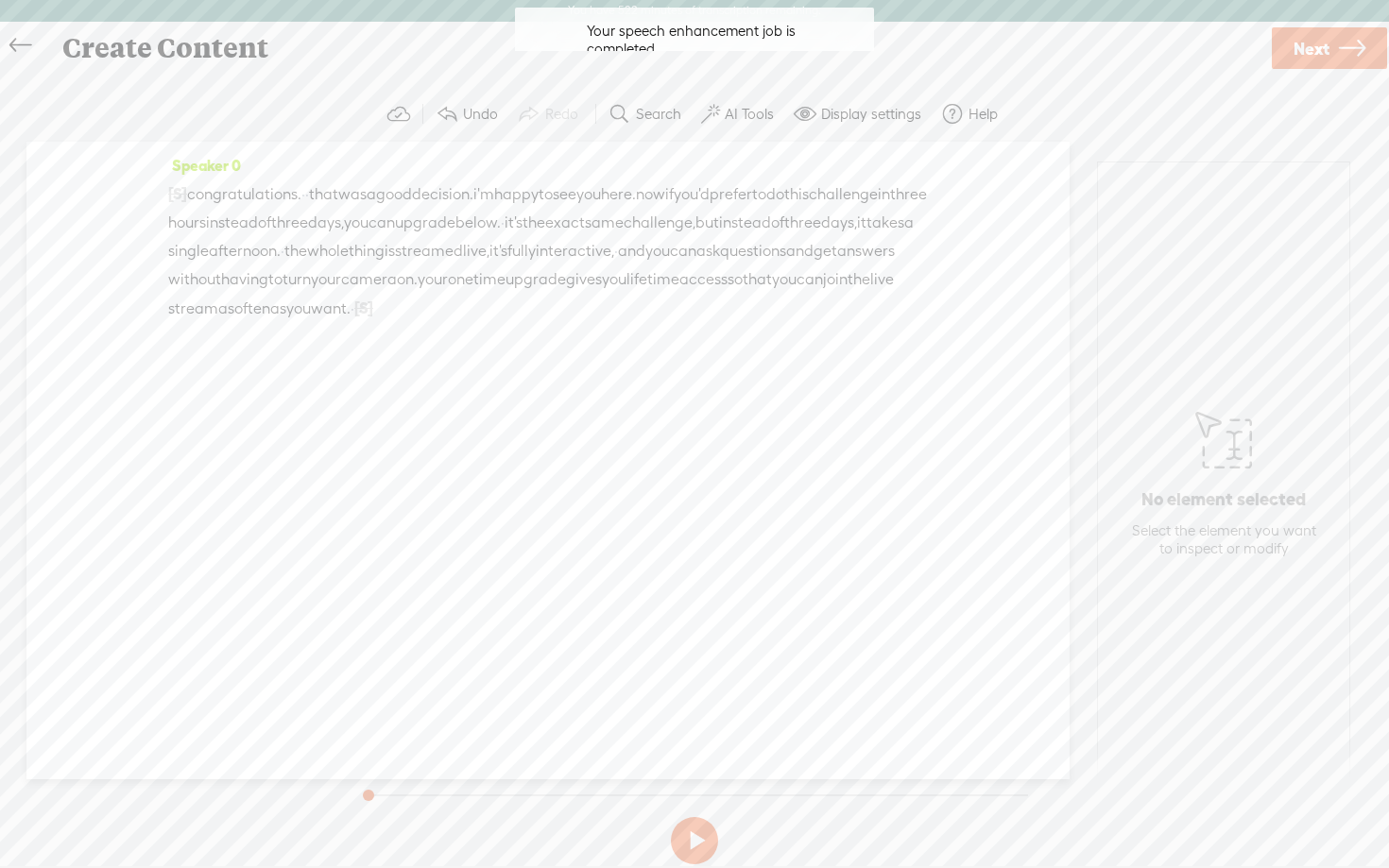
click at [700, 844] on button at bounding box center [694, 840] width 47 height 47
click at [1323, 55] on span "Next" at bounding box center [1312, 49] width 36 height 48
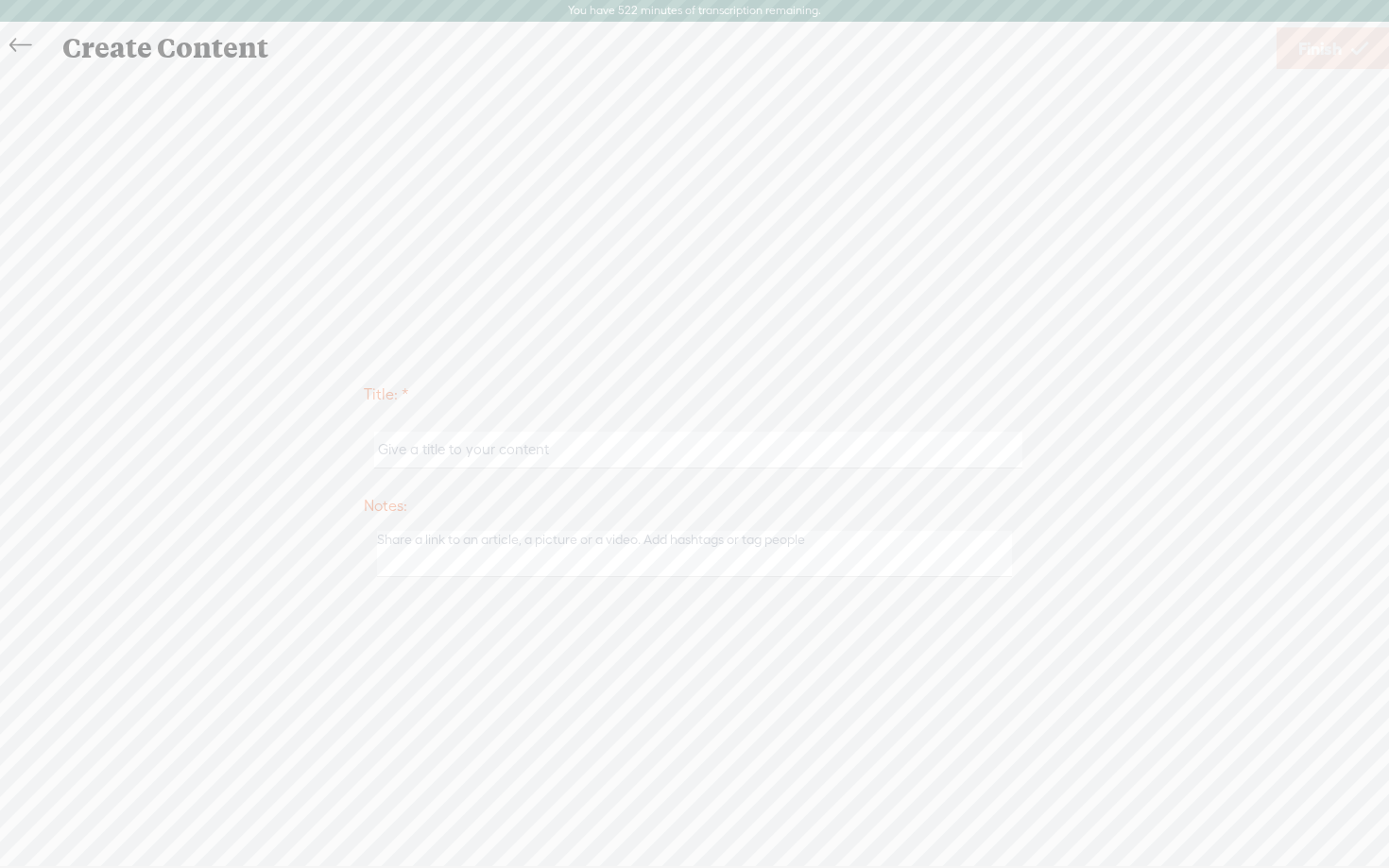
click at [494, 470] on div at bounding box center [694, 450] width 662 height 59
click at [495, 457] on input "text" at bounding box center [697, 450] width 648 height 37
type input "OTO"
click at [1327, 62] on span "Finish" at bounding box center [1320, 49] width 44 height 48
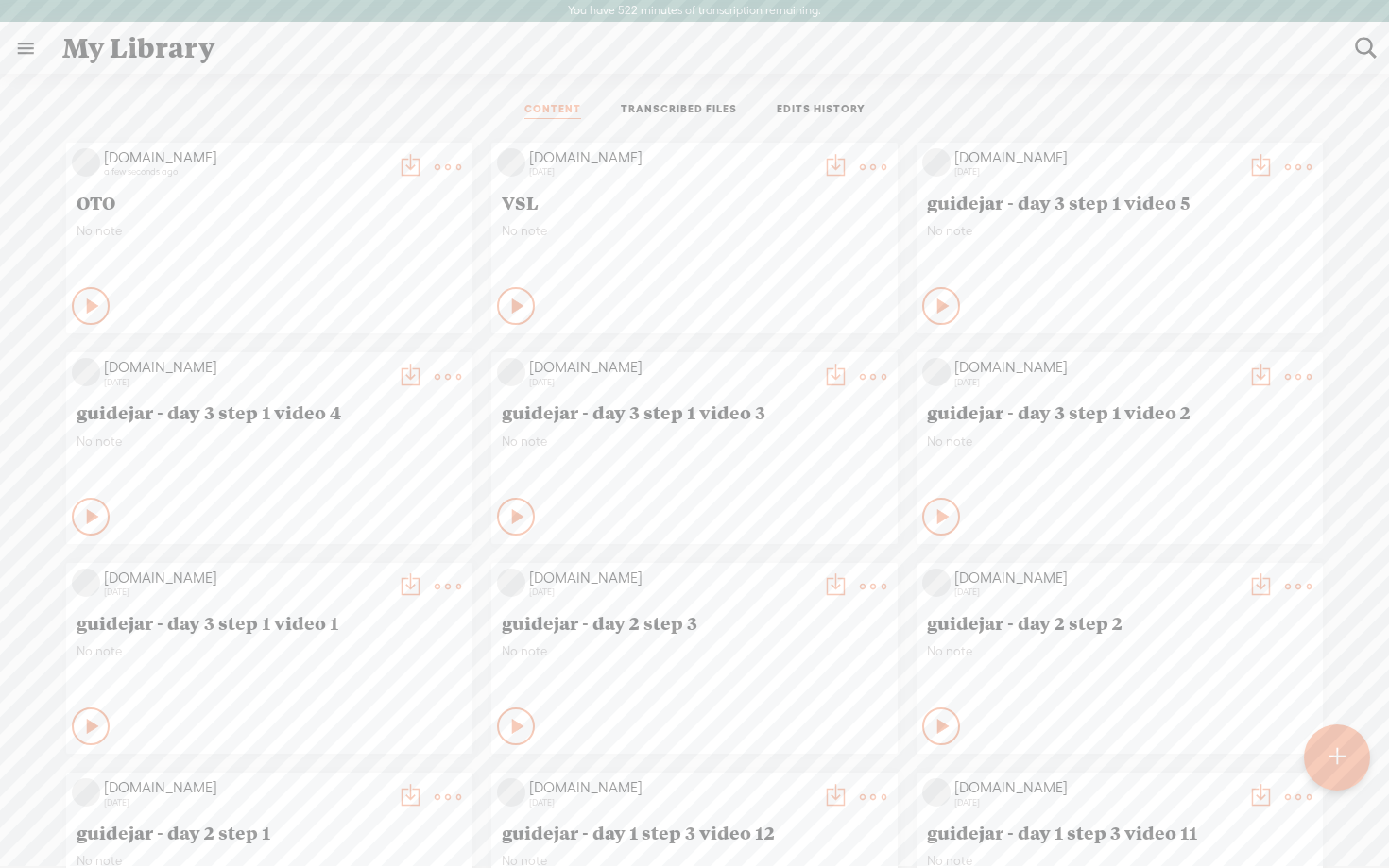
click at [441, 161] on t at bounding box center [448, 167] width 27 height 27
click at [316, 363] on link "Download as..." at bounding box center [357, 361] width 189 height 44
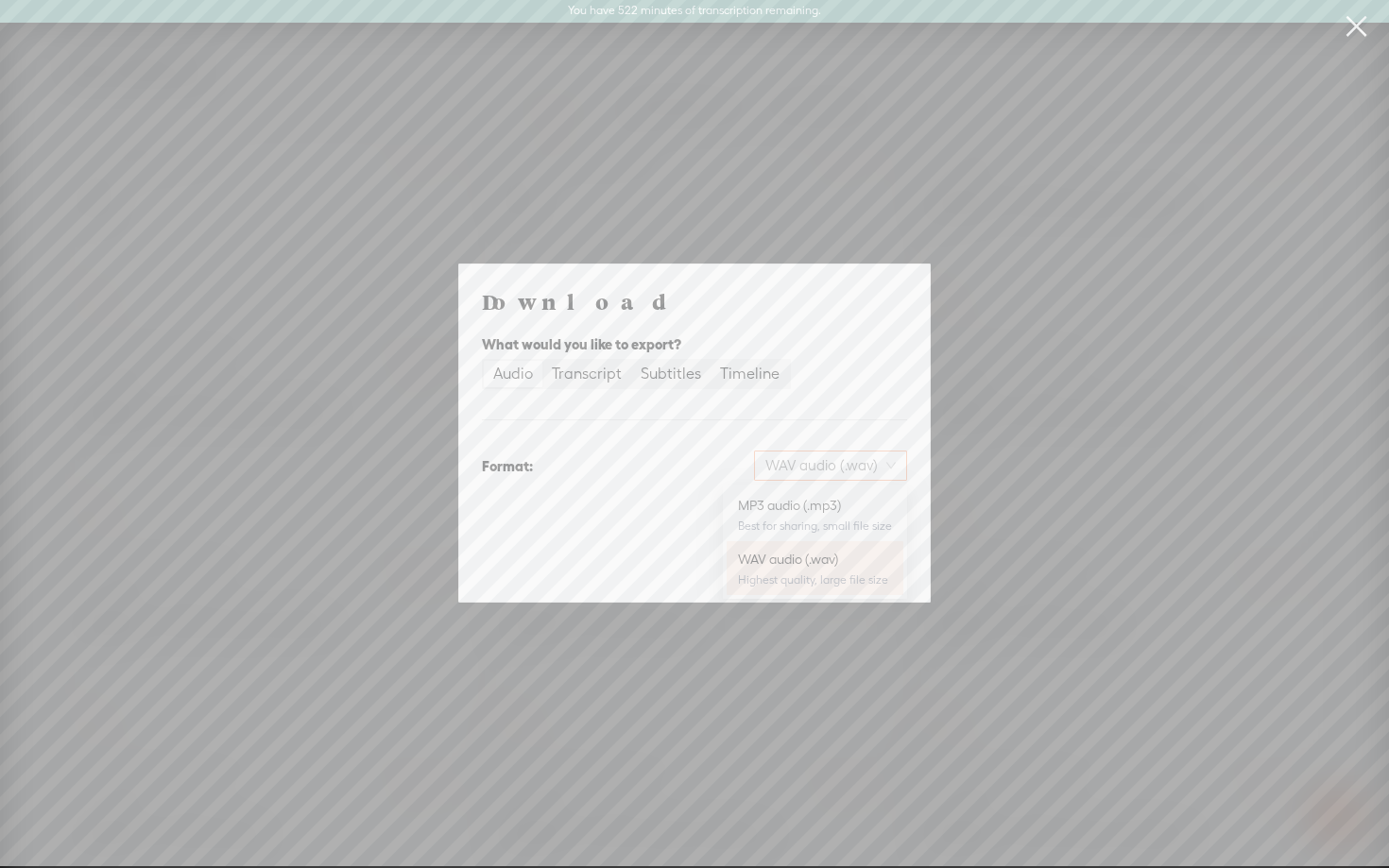
click at [835, 460] on span "WAV audio (.wav)" at bounding box center [830, 466] width 131 height 28
click at [809, 503] on div "MP3 audio (.mp3)" at bounding box center [815, 505] width 154 height 19
click at [833, 564] on span "Download" at bounding box center [859, 565] width 66 height 19
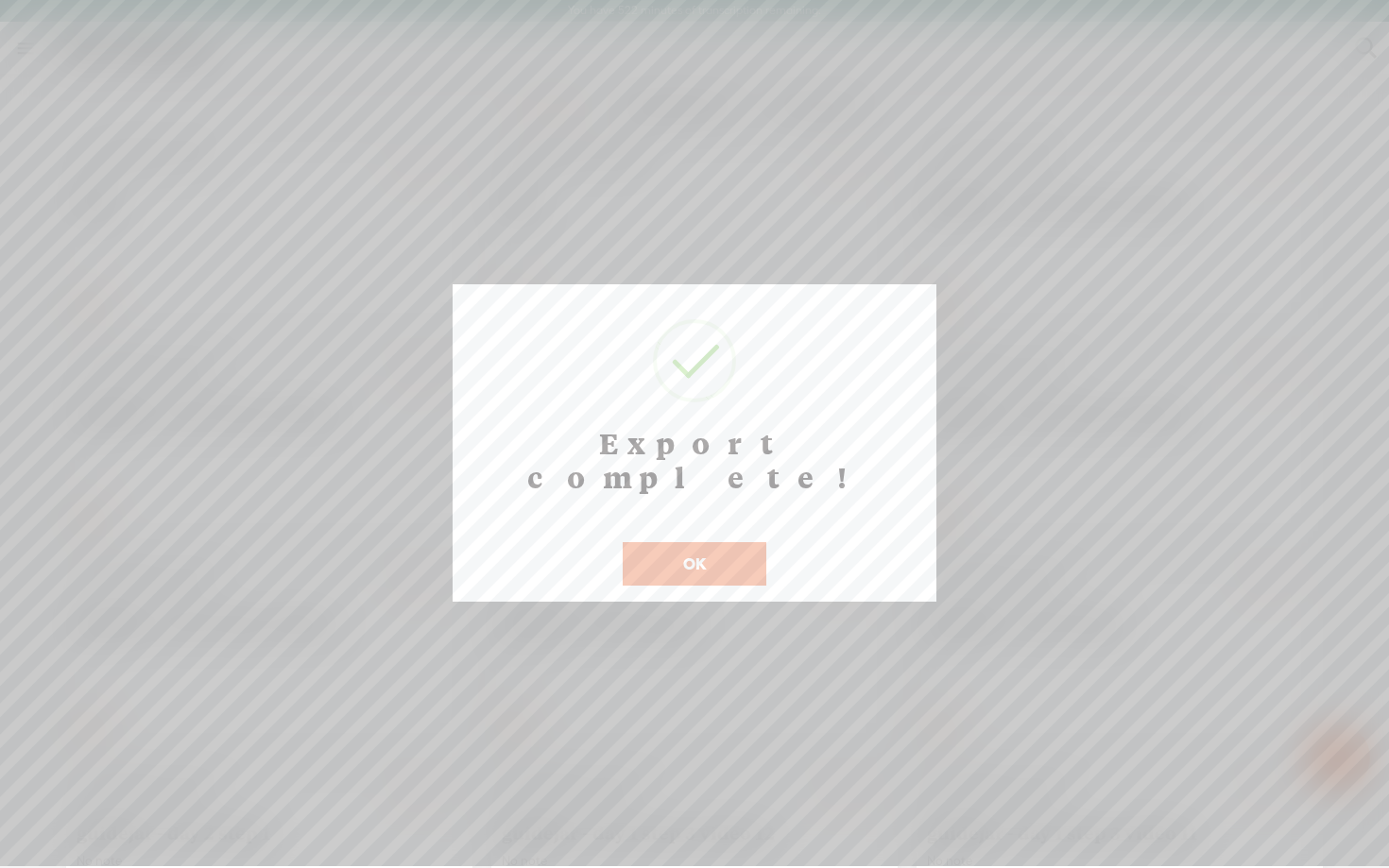
click at [690, 543] on button "OK" at bounding box center [694, 565] width 144 height 44
